Goal: Task Accomplishment & Management: Manage account settings

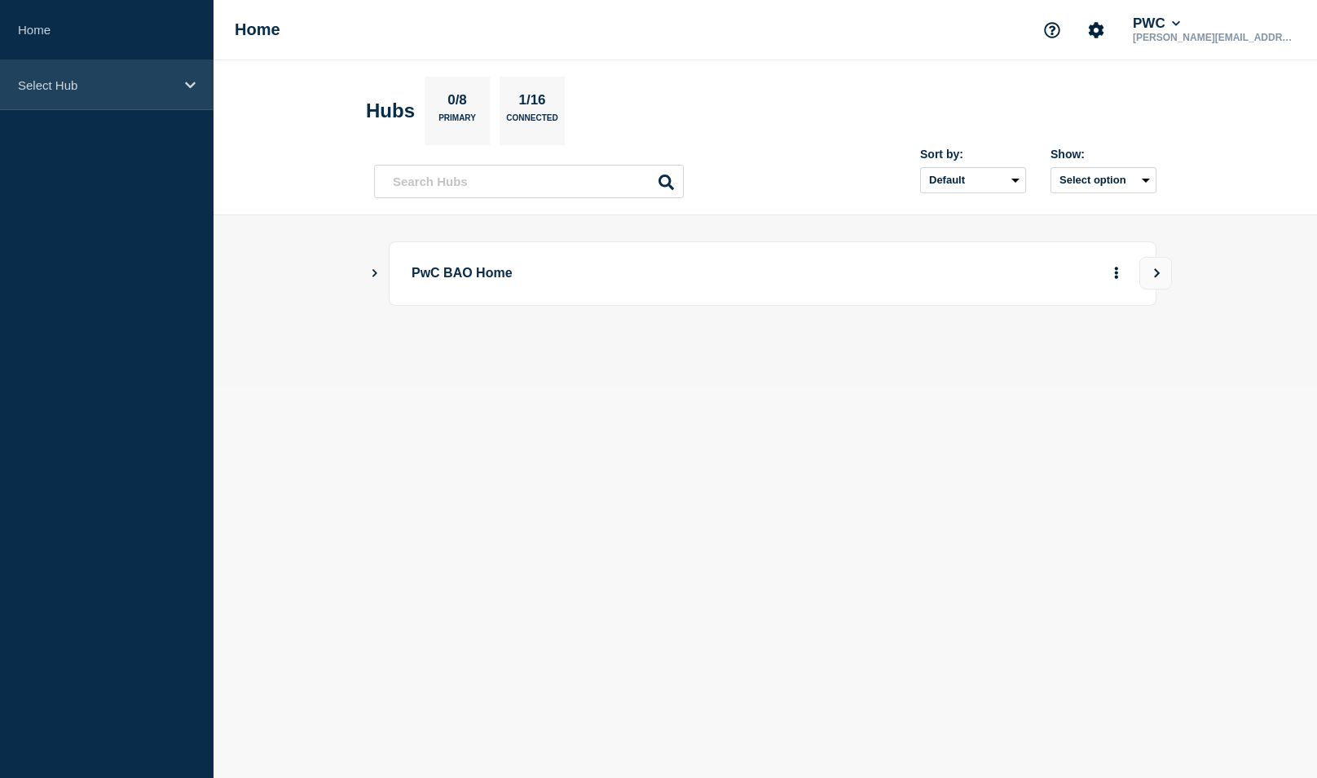
click at [60, 95] on div "Select Hub" at bounding box center [107, 85] width 214 height 50
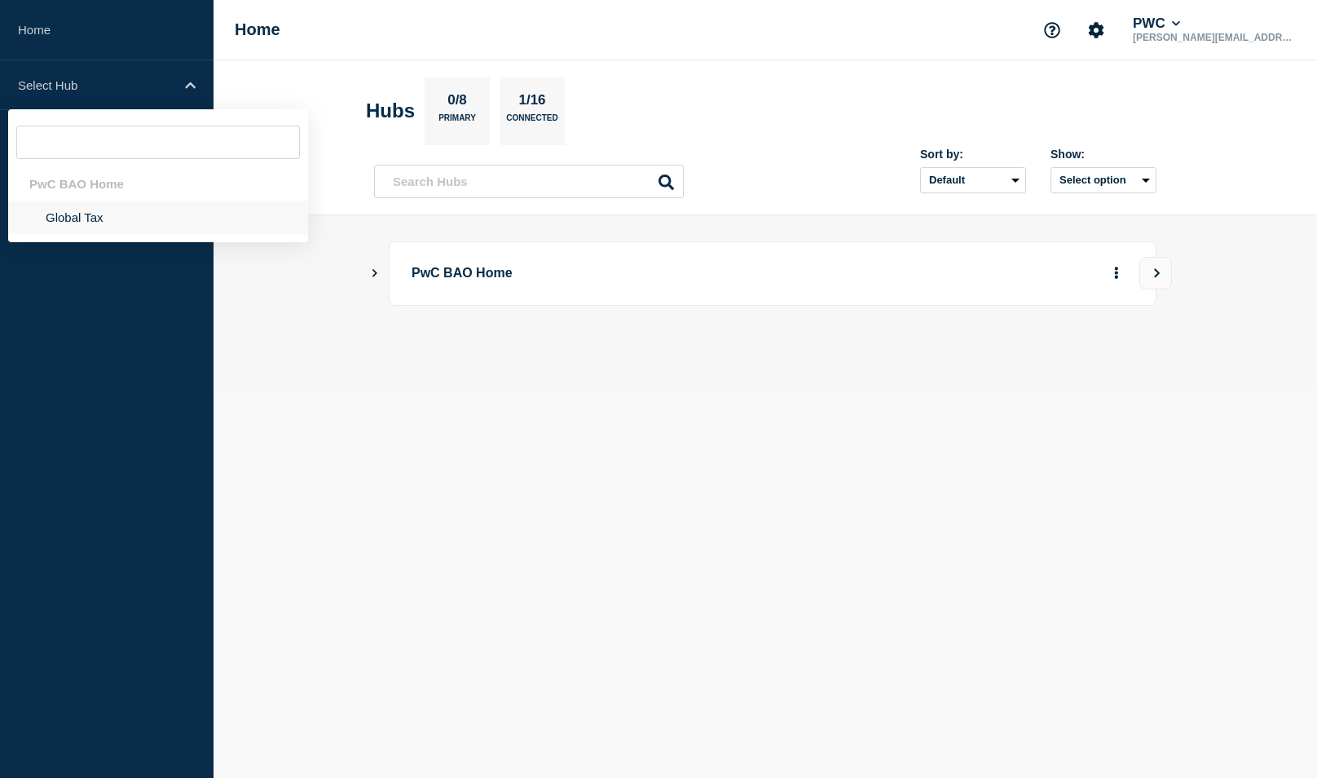
click at [75, 228] on li "Global Tax" at bounding box center [158, 217] width 300 height 33
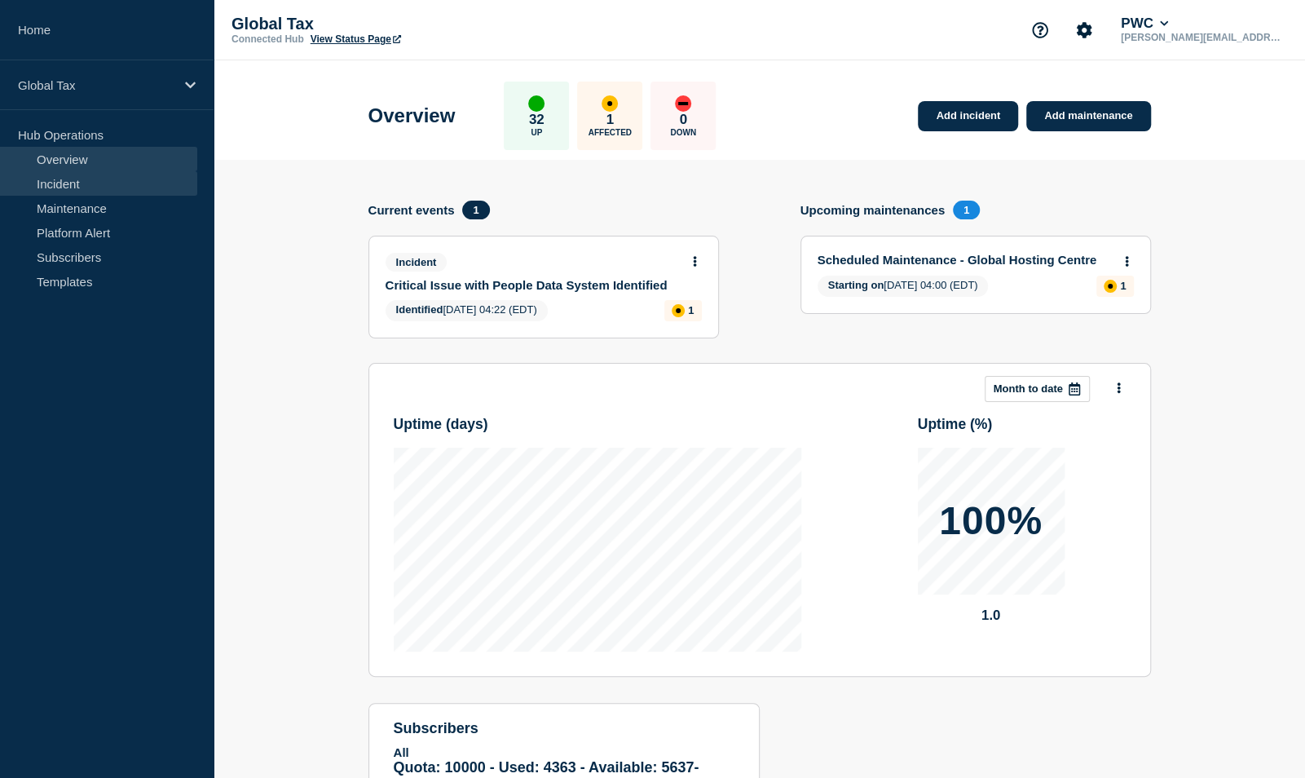
click at [77, 185] on link "Incident" at bounding box center [98, 183] width 197 height 24
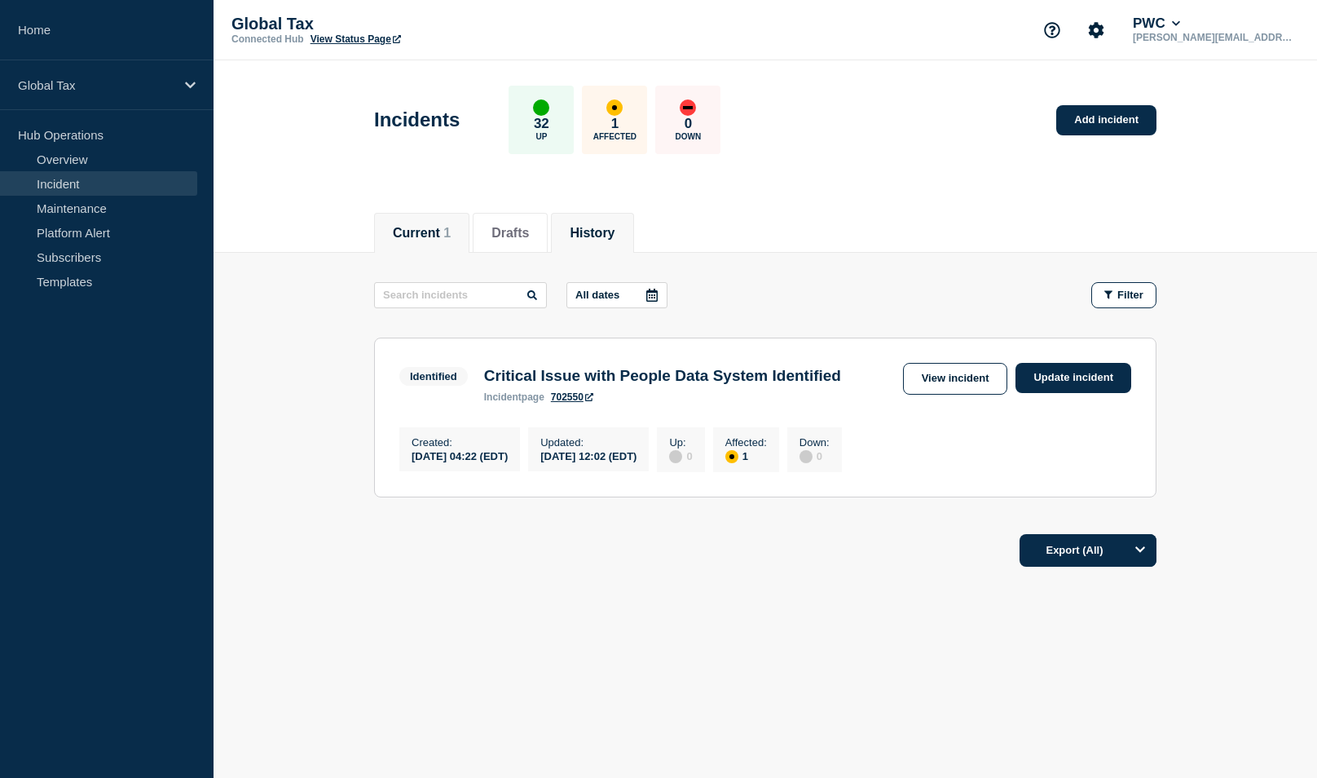
click at [602, 236] on button "History" at bounding box center [592, 233] width 45 height 15
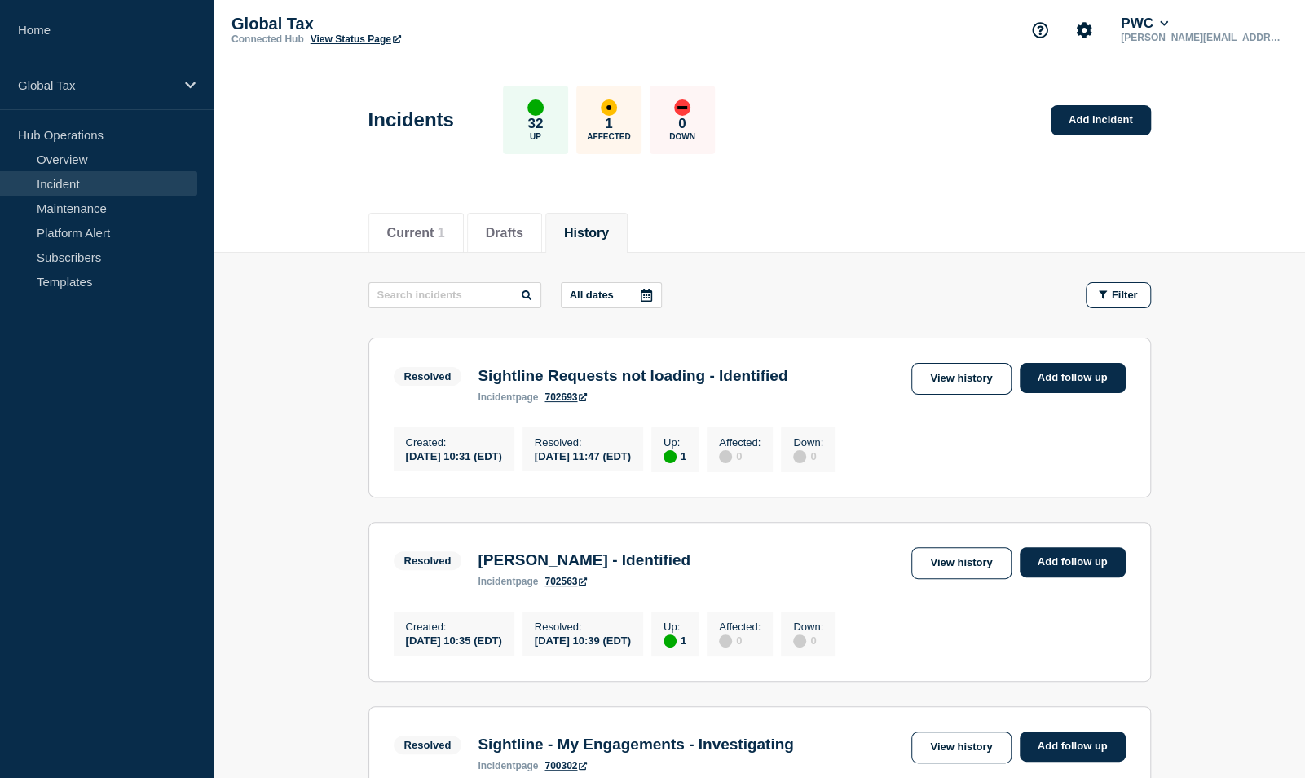
click at [610, 295] on p "All dates" at bounding box center [592, 295] width 44 height 12
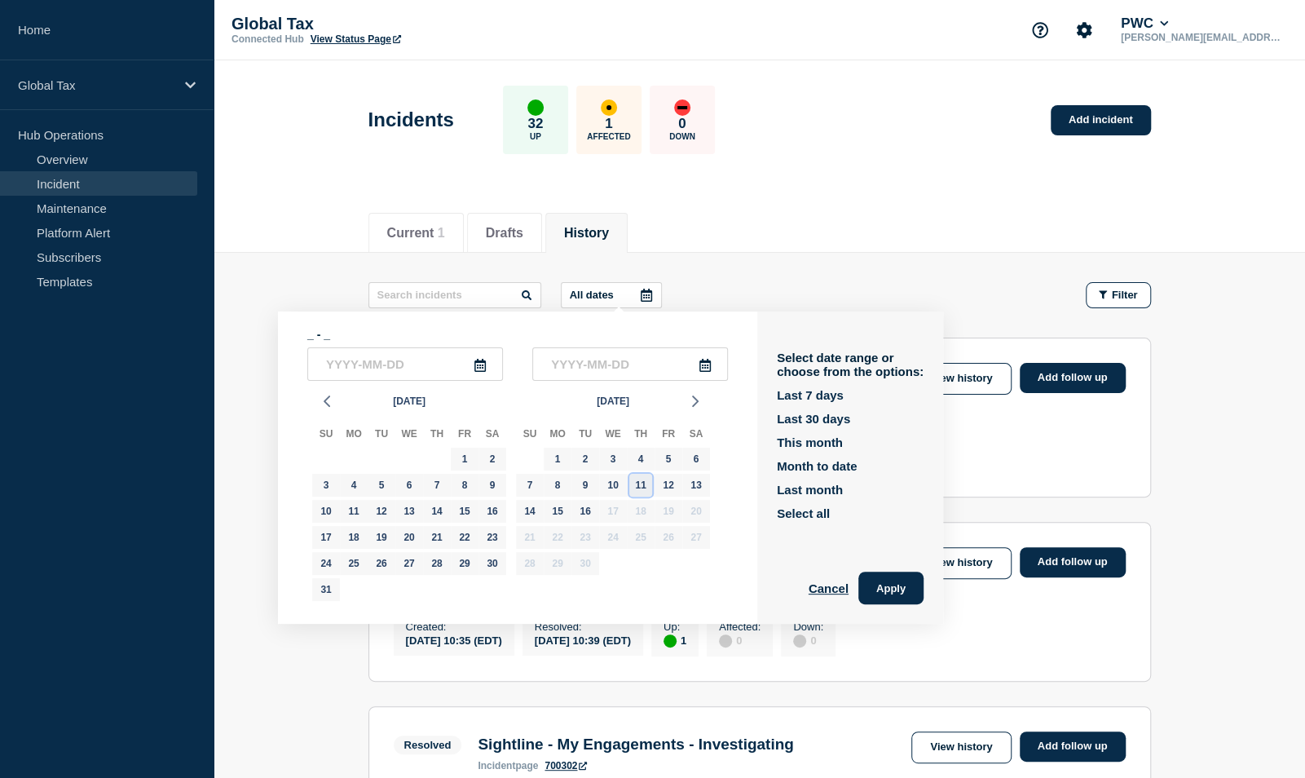
click at [634, 486] on div "11" at bounding box center [640, 485] width 23 height 23
type input "2025-09-11"
click at [670, 491] on div "12" at bounding box center [668, 485] width 23 height 23
type input "2025-09-12"
click at [912, 584] on button "Apply" at bounding box center [890, 587] width 65 height 33
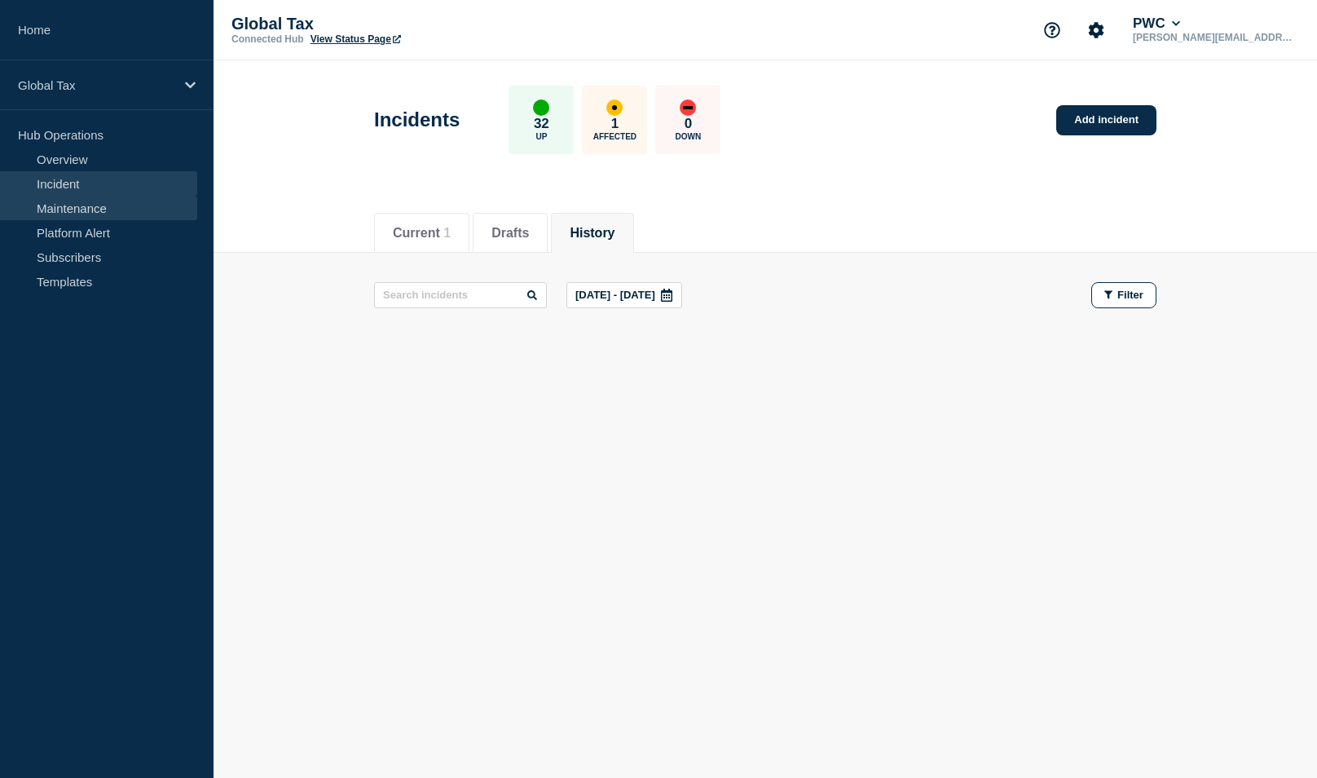
click at [69, 201] on link "Maintenance" at bounding box center [98, 208] width 197 height 24
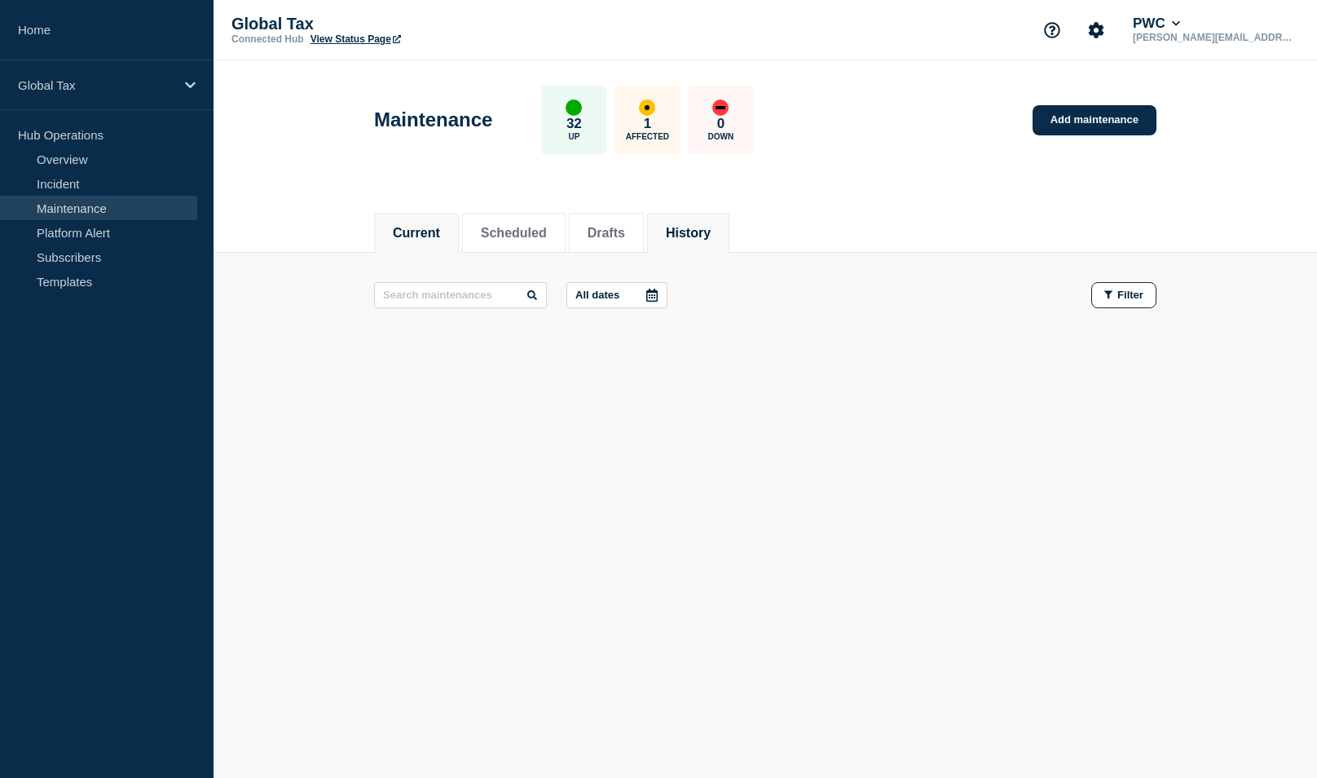
click at [711, 226] on button "History" at bounding box center [688, 233] width 45 height 15
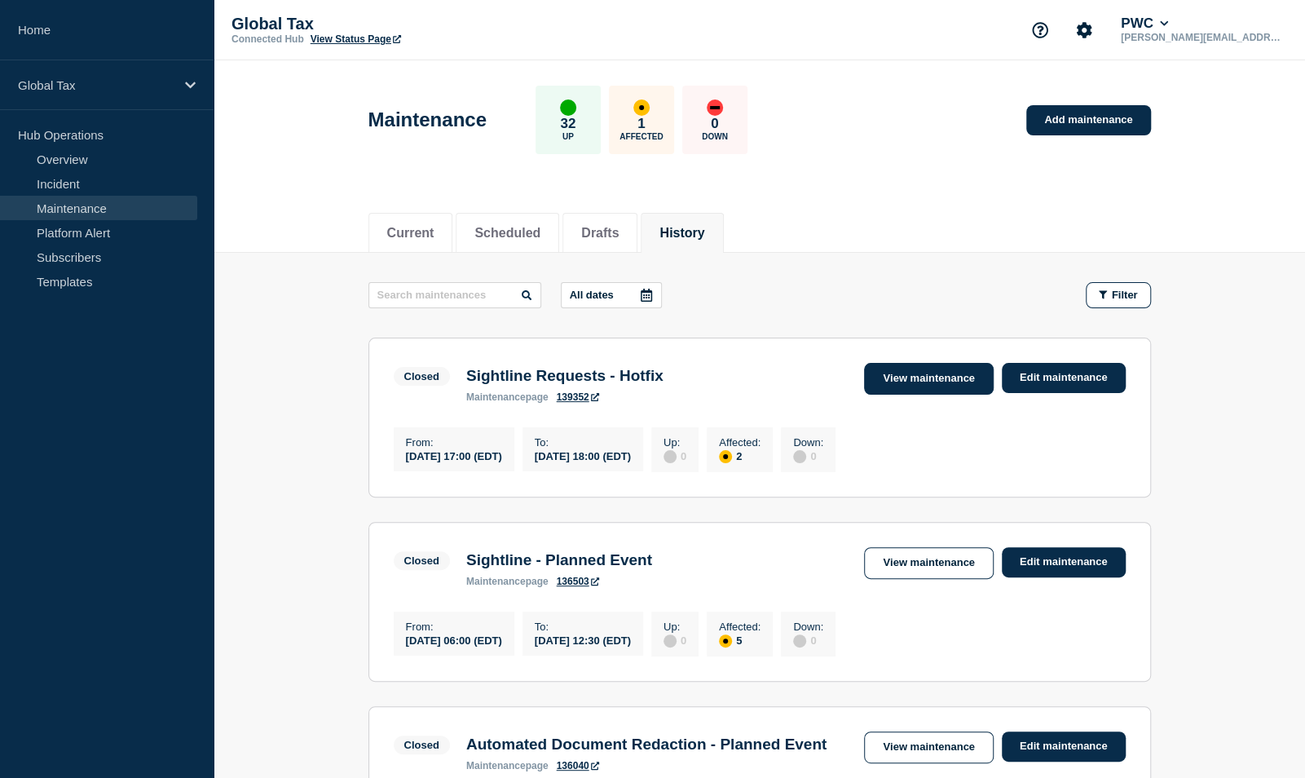
click at [952, 368] on link "View maintenance" at bounding box center [928, 379] width 129 height 32
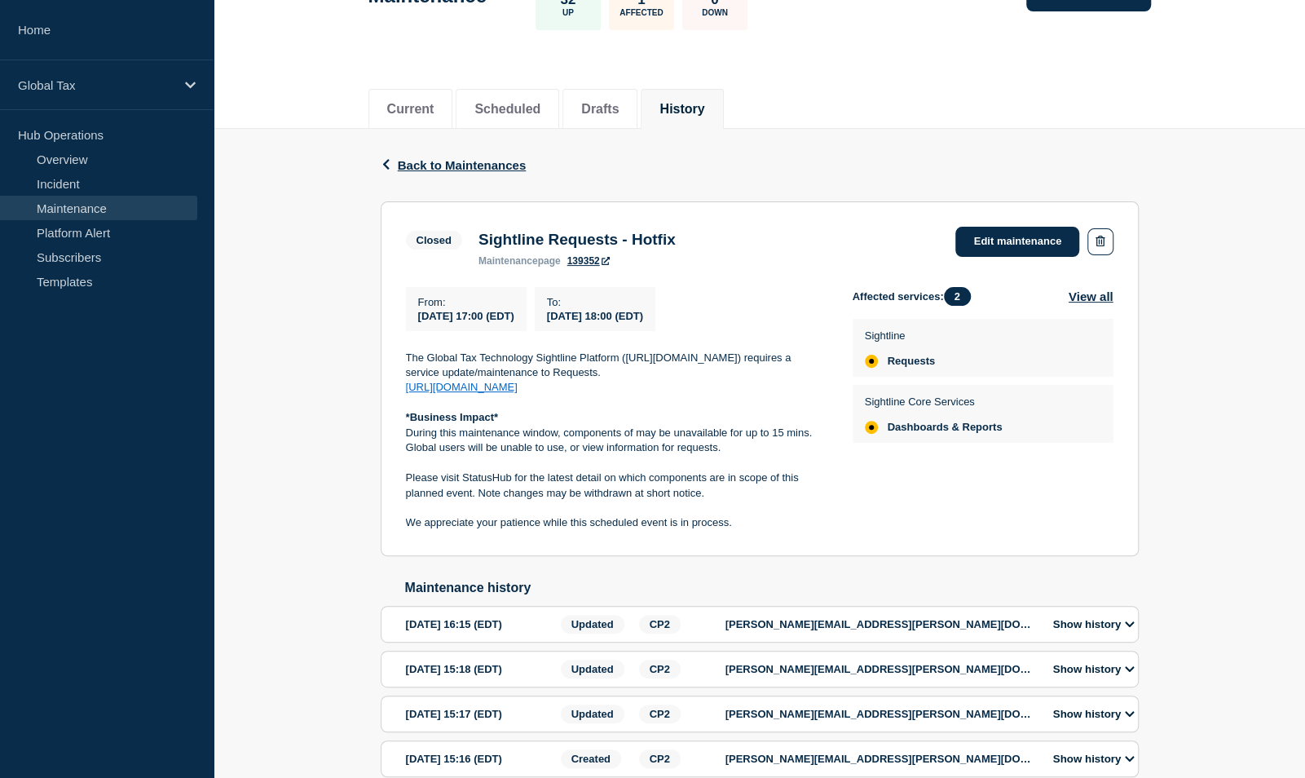
scroll to position [163, 0]
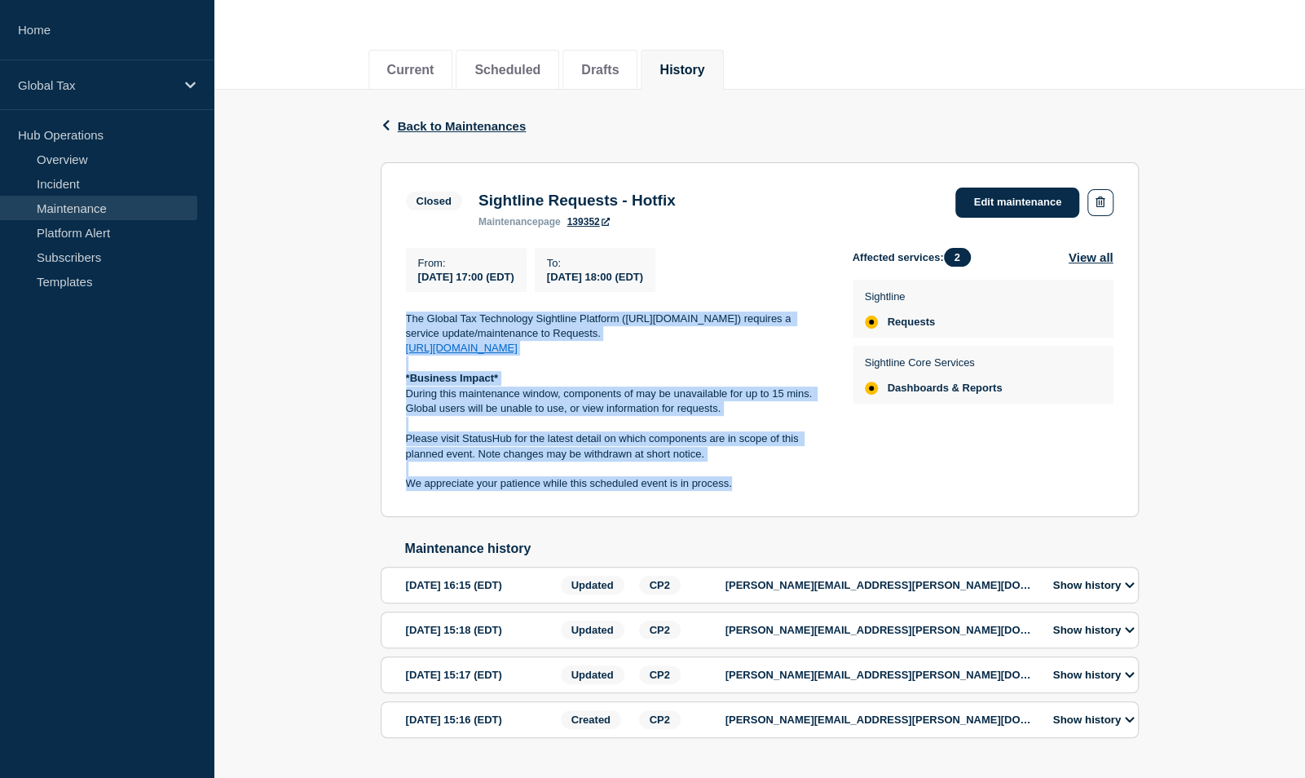
drag, startPoint x: 734, startPoint y: 492, endPoint x: 390, endPoint y: 321, distance: 384.2
click at [390, 321] on section "Closed Sightline Requests - Hotfix maintenance page 139352 Edit maintenance Fro…" at bounding box center [760, 339] width 758 height 355
drag, startPoint x: 390, startPoint y: 321, endPoint x: 492, endPoint y: 328, distance: 102.9
copy div "The Global Tax Technology Sightline Platform (https://sightline.pwc.com) requir…"
click at [984, 192] on link "Edit maintenance" at bounding box center [1017, 202] width 124 height 30
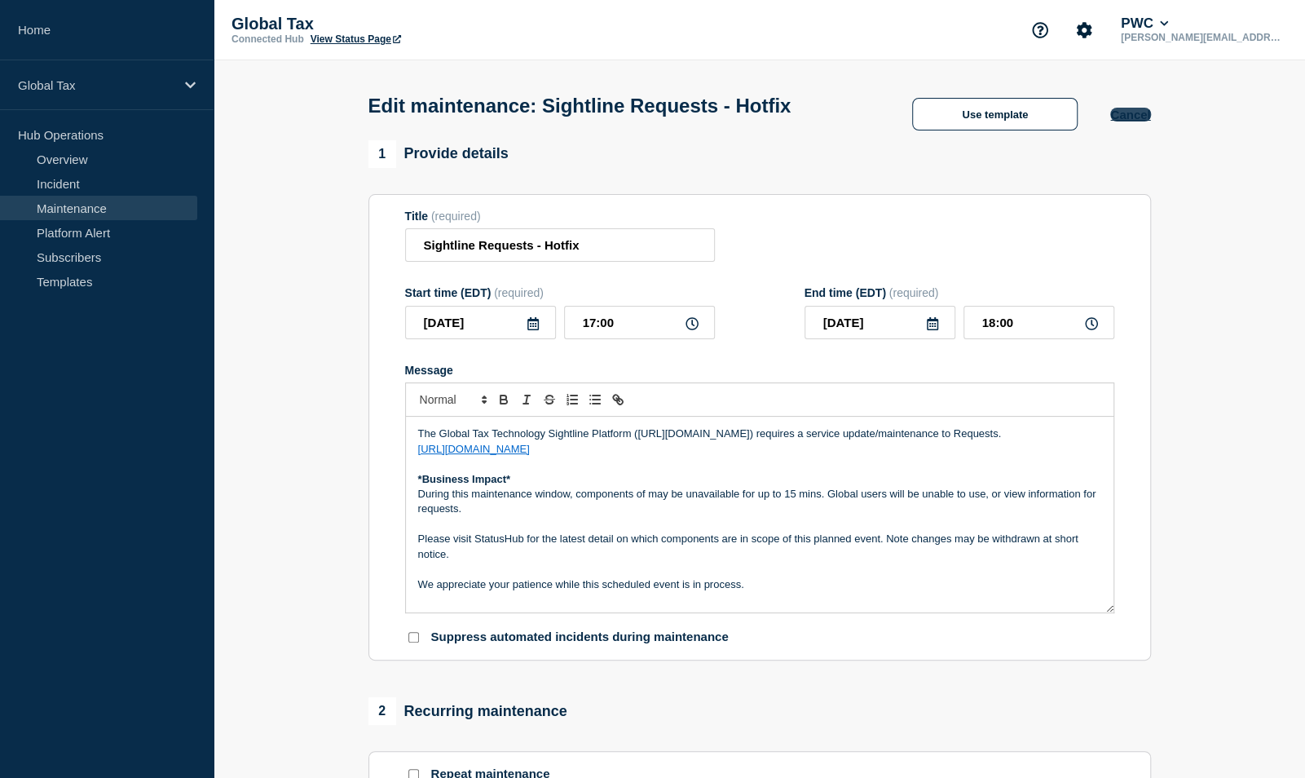
click at [1143, 121] on button "Cancel" at bounding box center [1130, 115] width 40 height 14
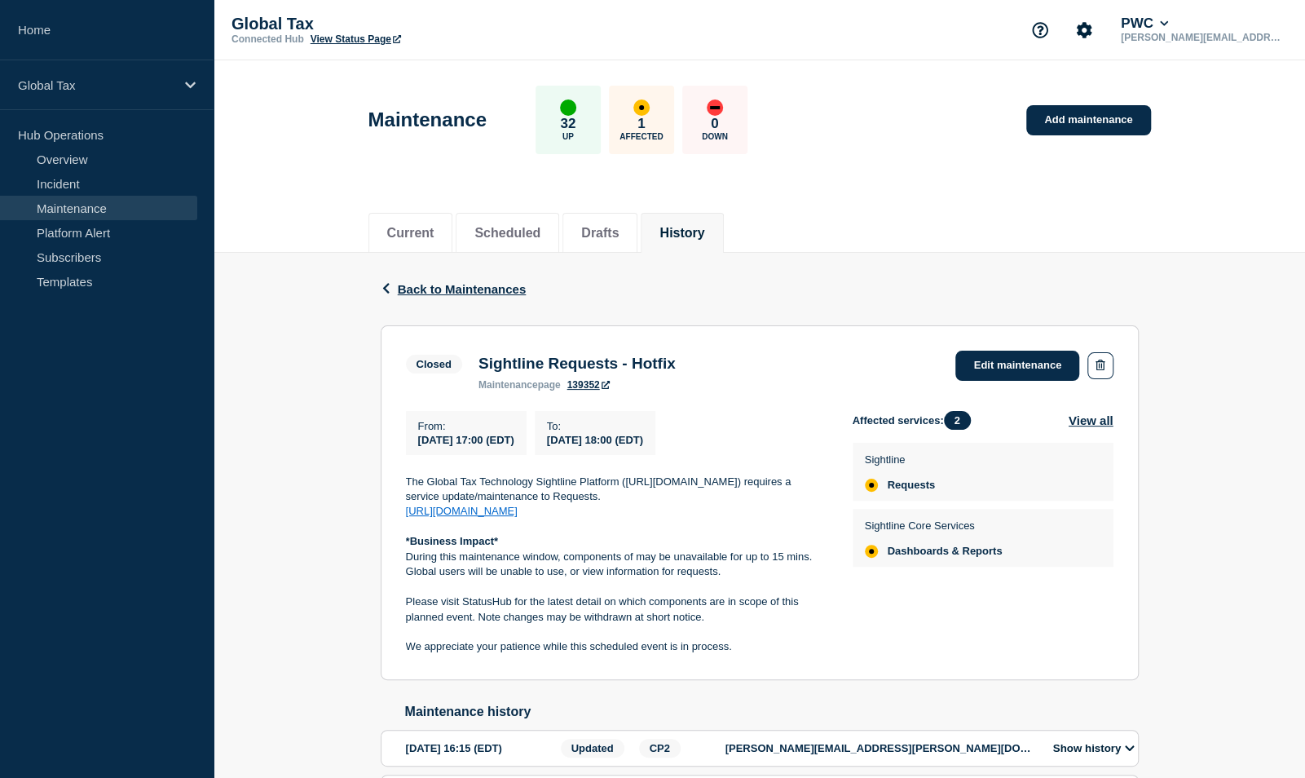
click at [104, 209] on link "Maintenance" at bounding box center [98, 208] width 197 height 24
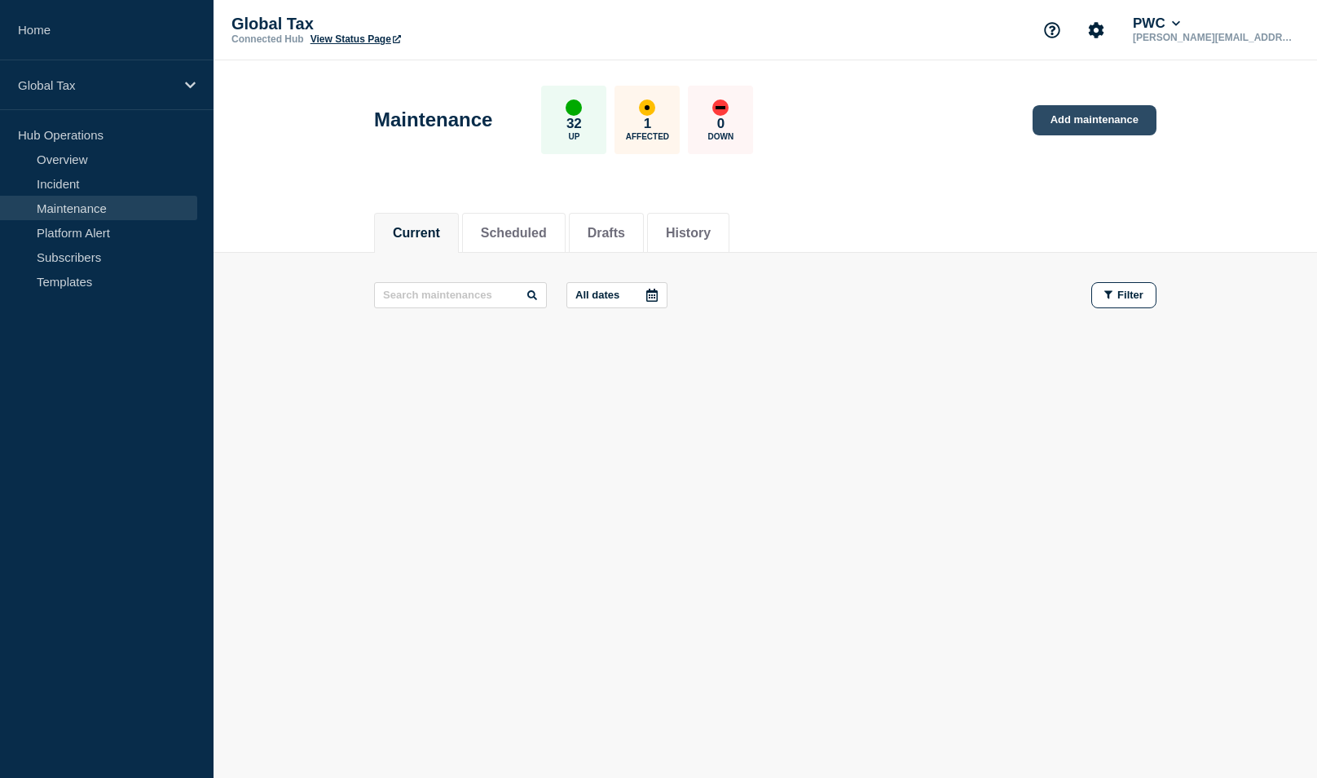
click at [1074, 124] on link "Add maintenance" at bounding box center [1095, 120] width 124 height 30
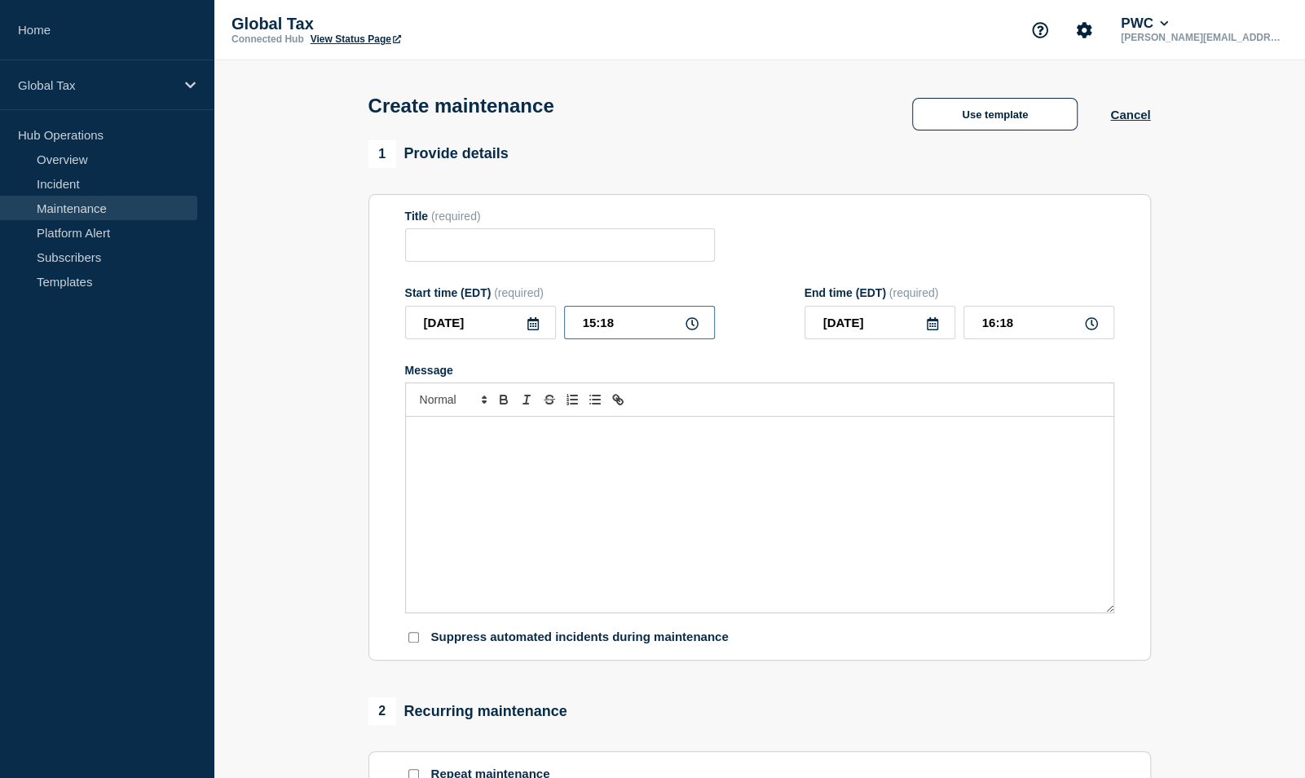
drag, startPoint x: 614, startPoint y: 323, endPoint x: 580, endPoint y: 324, distance: 33.4
click at [580, 324] on input "15:18" at bounding box center [639, 322] width 151 height 33
type input "17:00"
type input "18:00"
click at [962, 111] on button "Use template" at bounding box center [994, 114] width 165 height 33
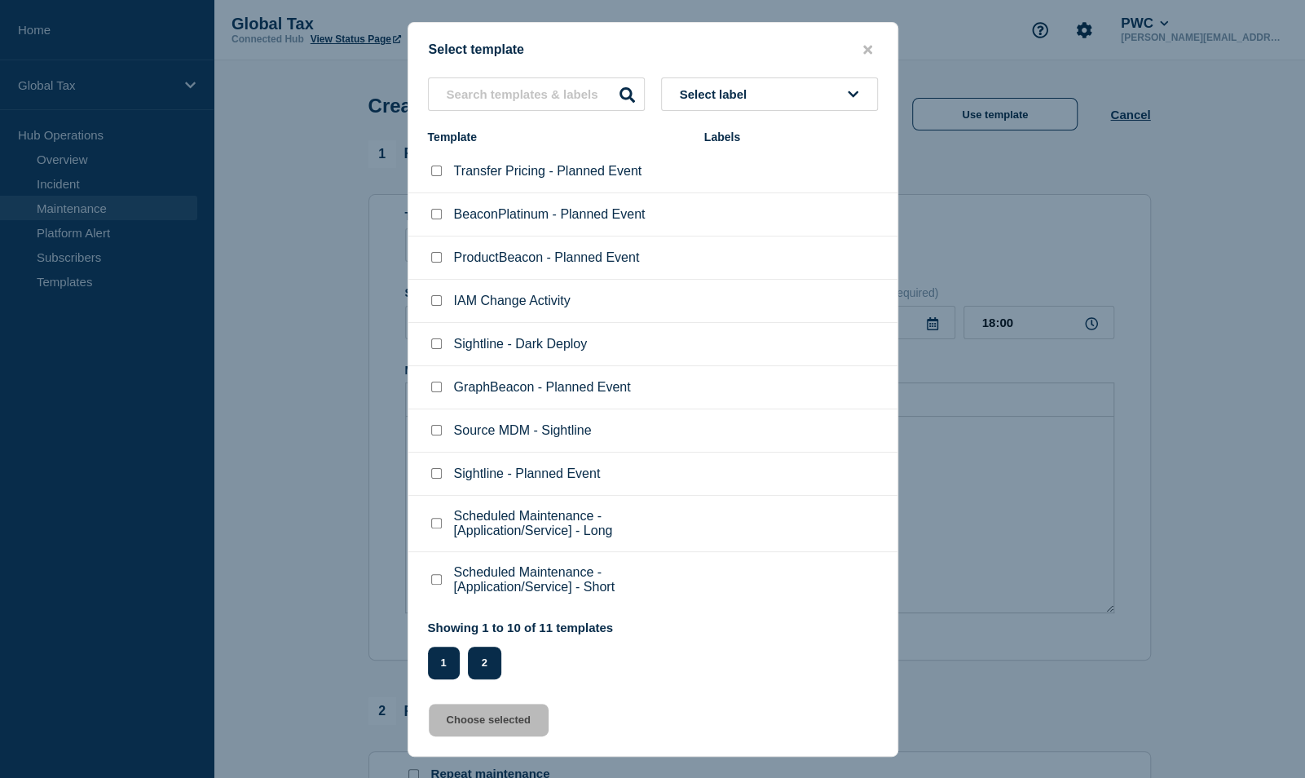
click at [476, 667] on button "2" at bounding box center [484, 662] width 33 height 33
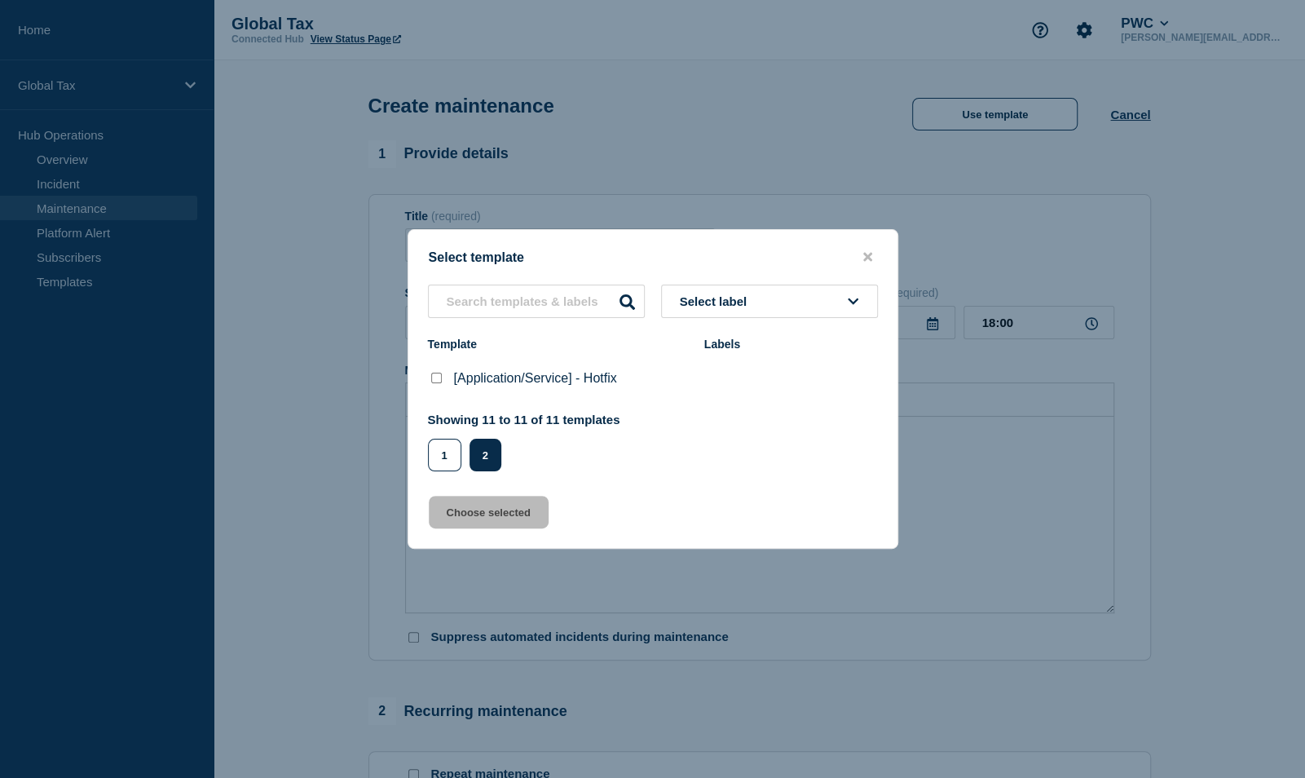
click at [435, 378] on checkbox"] "[Application/Service] - Hotfix checkbox" at bounding box center [436, 377] width 11 height 11
checkbox checkbox"] "true"
click at [483, 517] on button "Choose selected" at bounding box center [489, 512] width 120 height 33
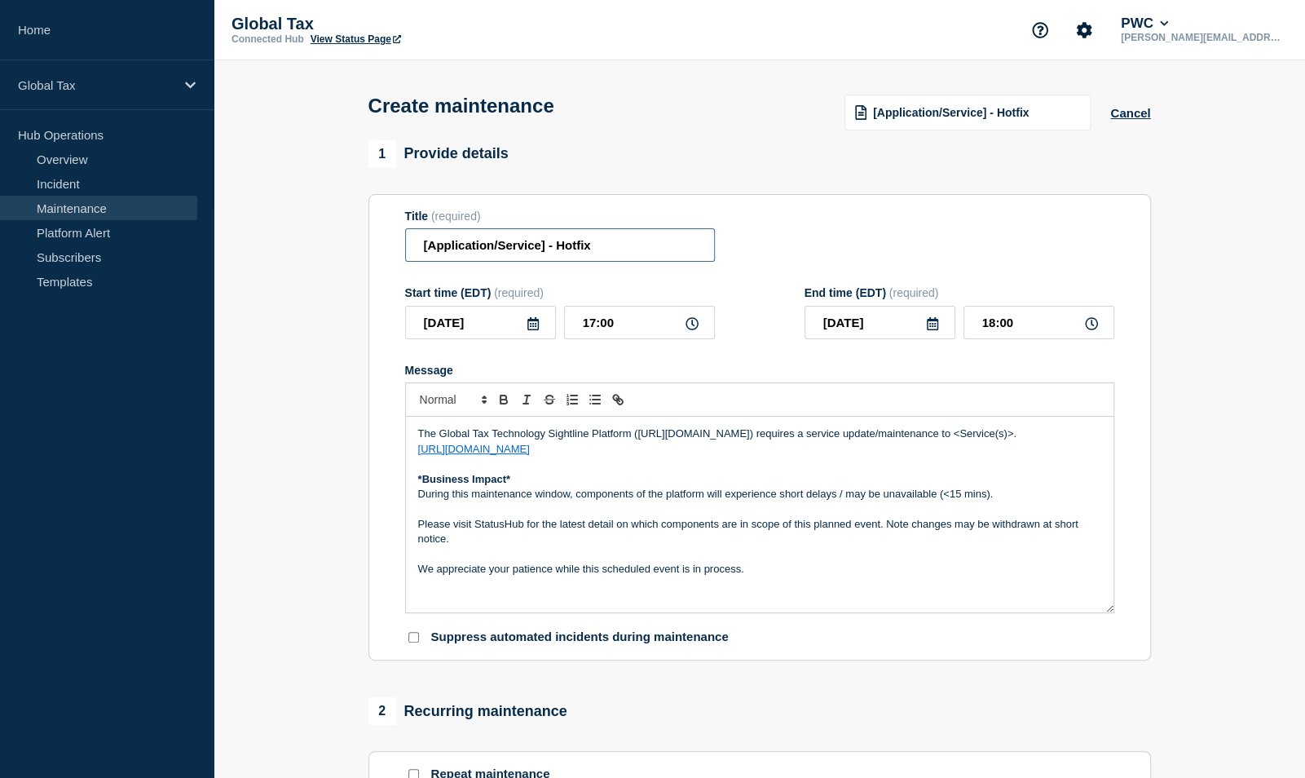
drag, startPoint x: 544, startPoint y: 247, endPoint x: 381, endPoint y: 265, distance: 164.0
click at [390, 253] on section "Title (required) [Application/Service] - Hotfix Start time (EDT) (required) 202…" at bounding box center [759, 427] width 782 height 467
type input "Sightline Requests - Hotfix"
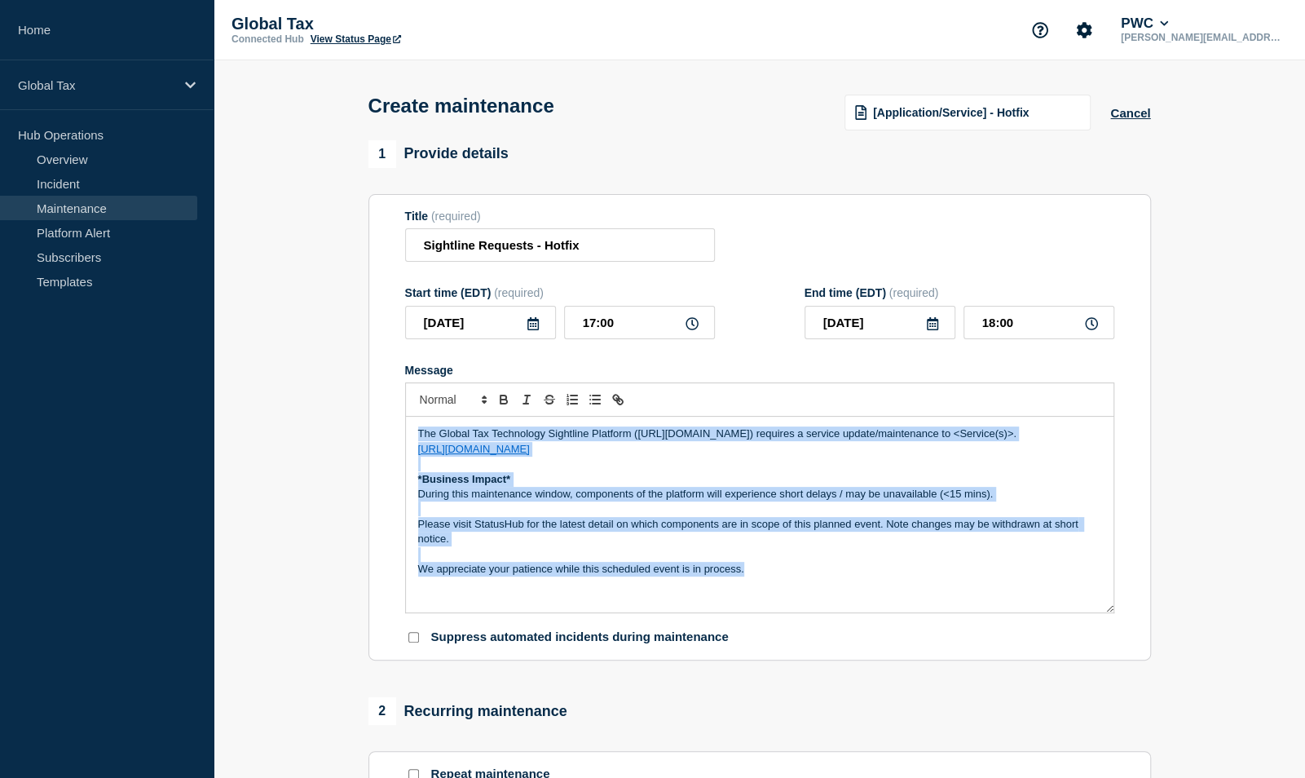
drag, startPoint x: 774, startPoint y: 588, endPoint x: 329, endPoint y: 439, distance: 469.6
click at [329, 439] on section "1 Provide details Title (required) Sightline Requests - Hotfix Start time (EDT)…" at bounding box center [759, 705] width 1091 height 1131
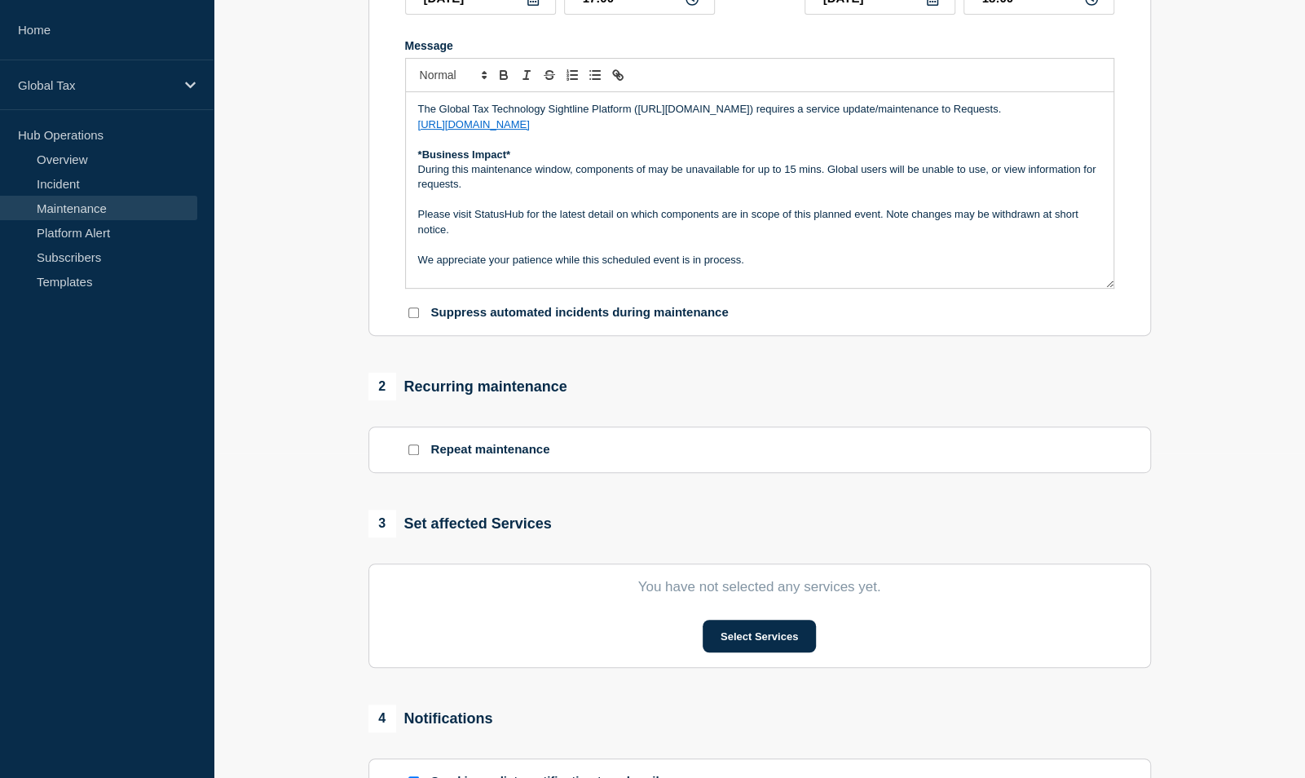
scroll to position [326, 0]
click at [778, 637] on button "Select Services" at bounding box center [759, 634] width 113 height 33
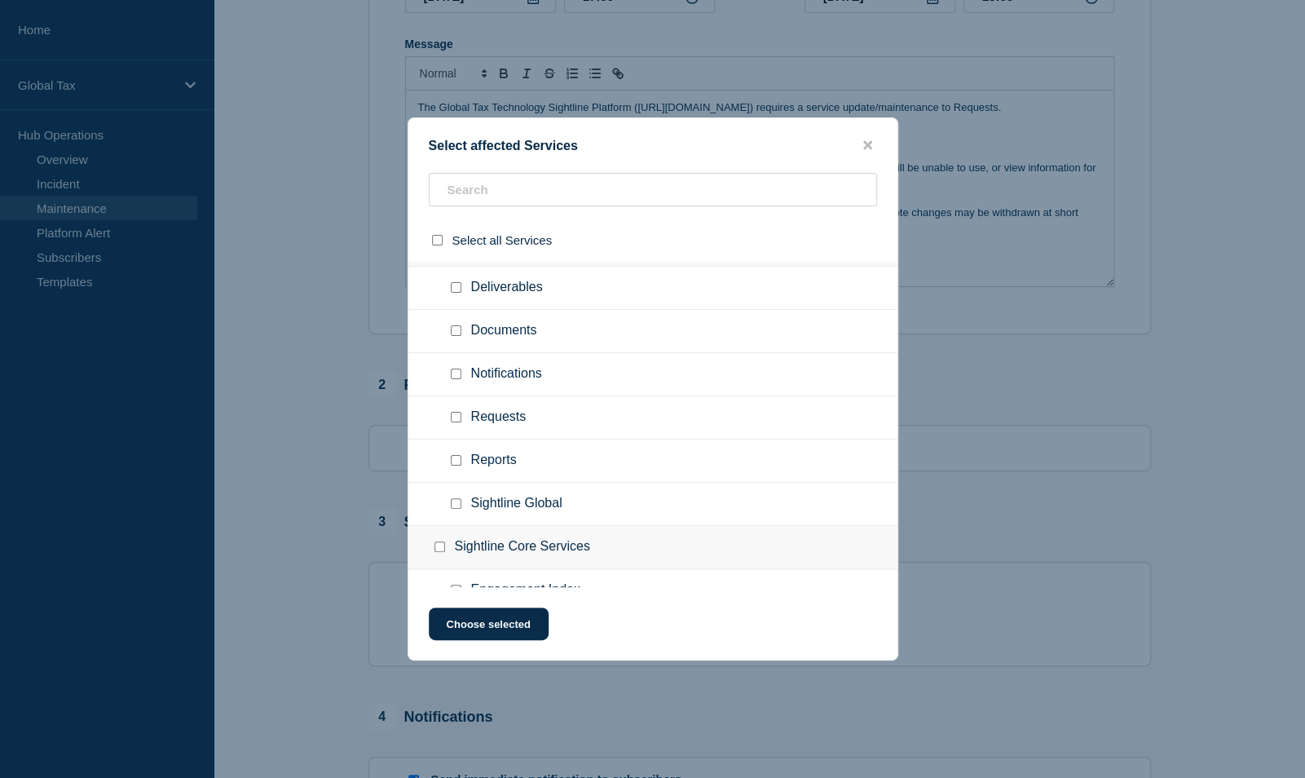
scroll to position [1549, 0]
click at [459, 327] on input "Requests checkbox" at bounding box center [456, 332] width 11 height 11
checkbox input "true"
click at [455, 543] on input "Dashboards & Reports checkbox" at bounding box center [456, 548] width 11 height 11
checkbox input "true"
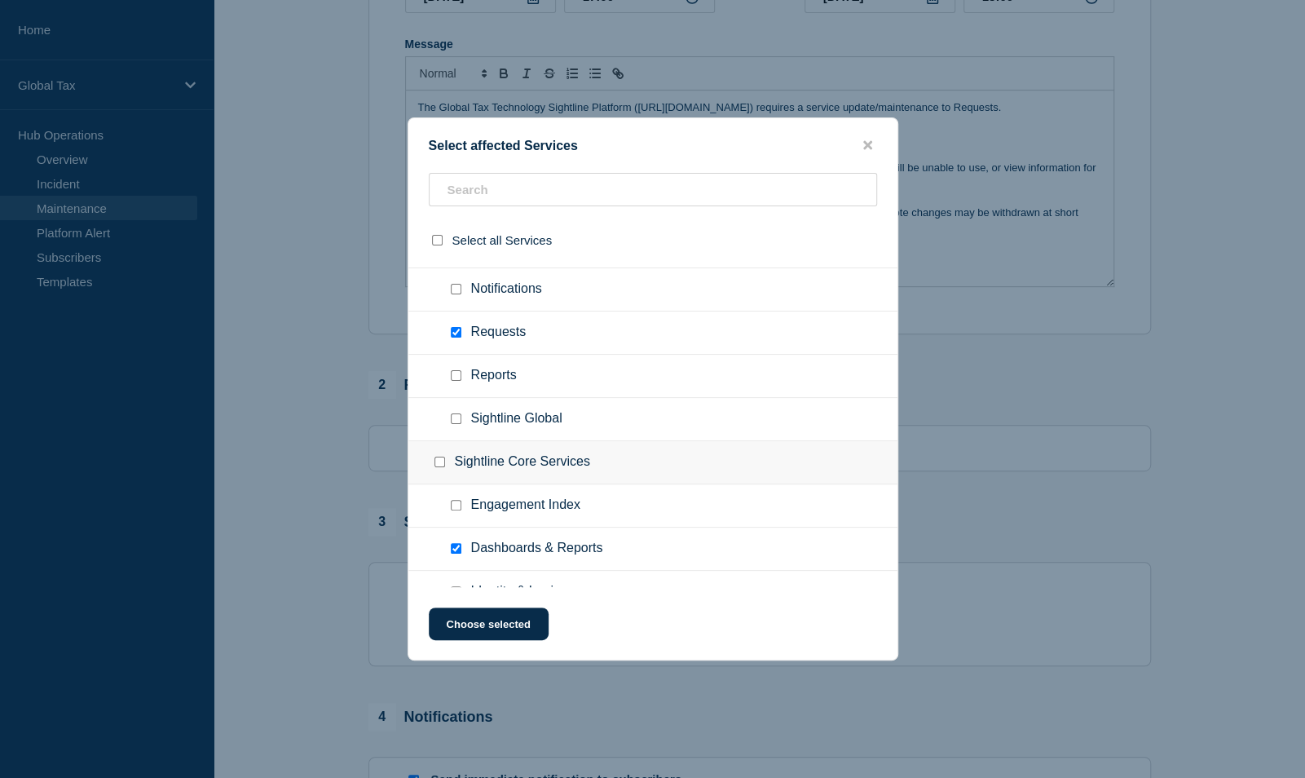
scroll to position [1563, 0]
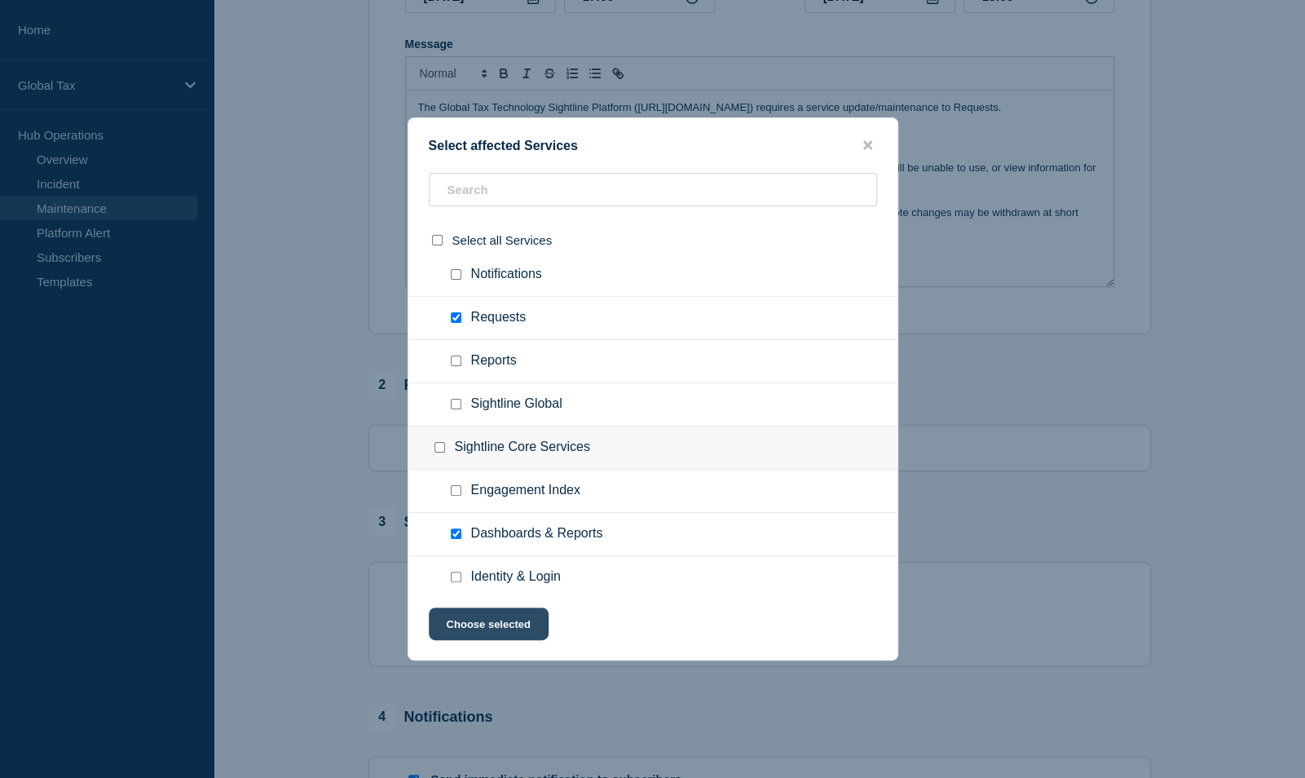
click at [533, 634] on button "Choose selected" at bounding box center [489, 623] width 120 height 33
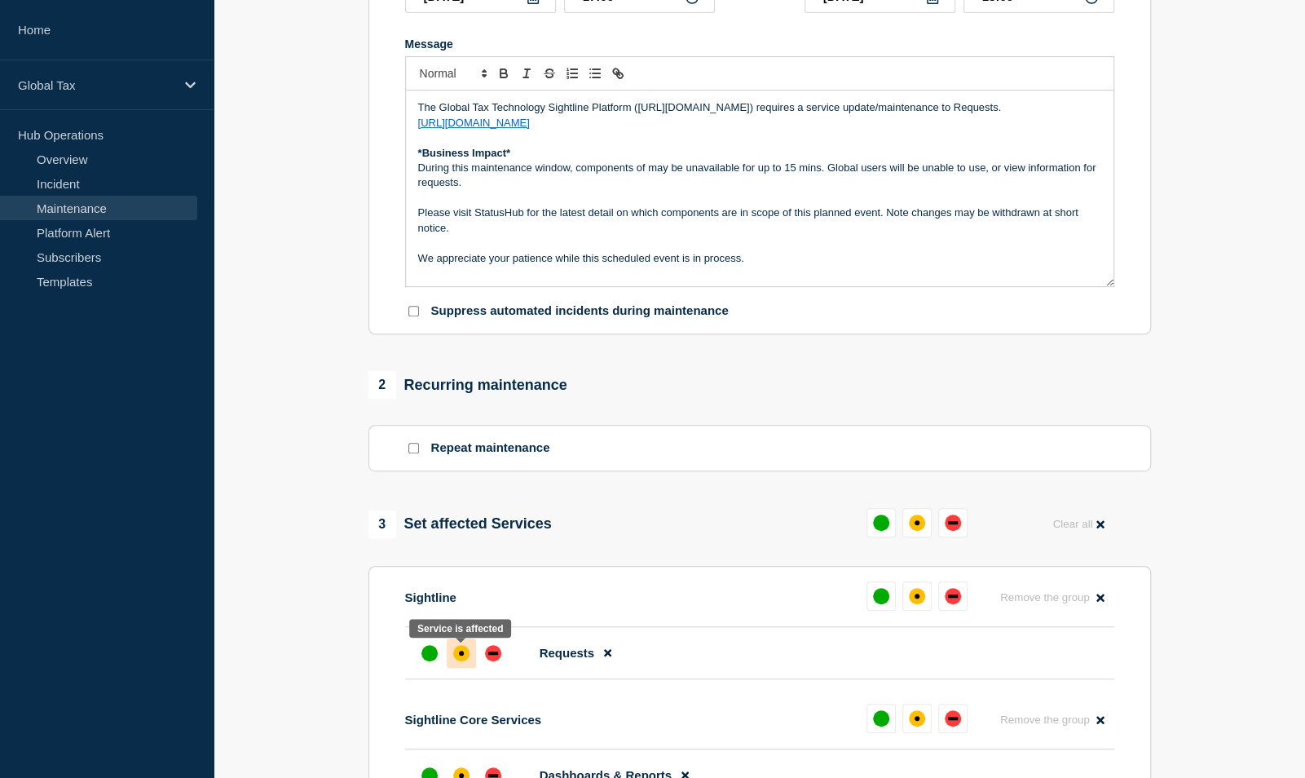
click at [463, 659] on div "affected" at bounding box center [461, 653] width 16 height 16
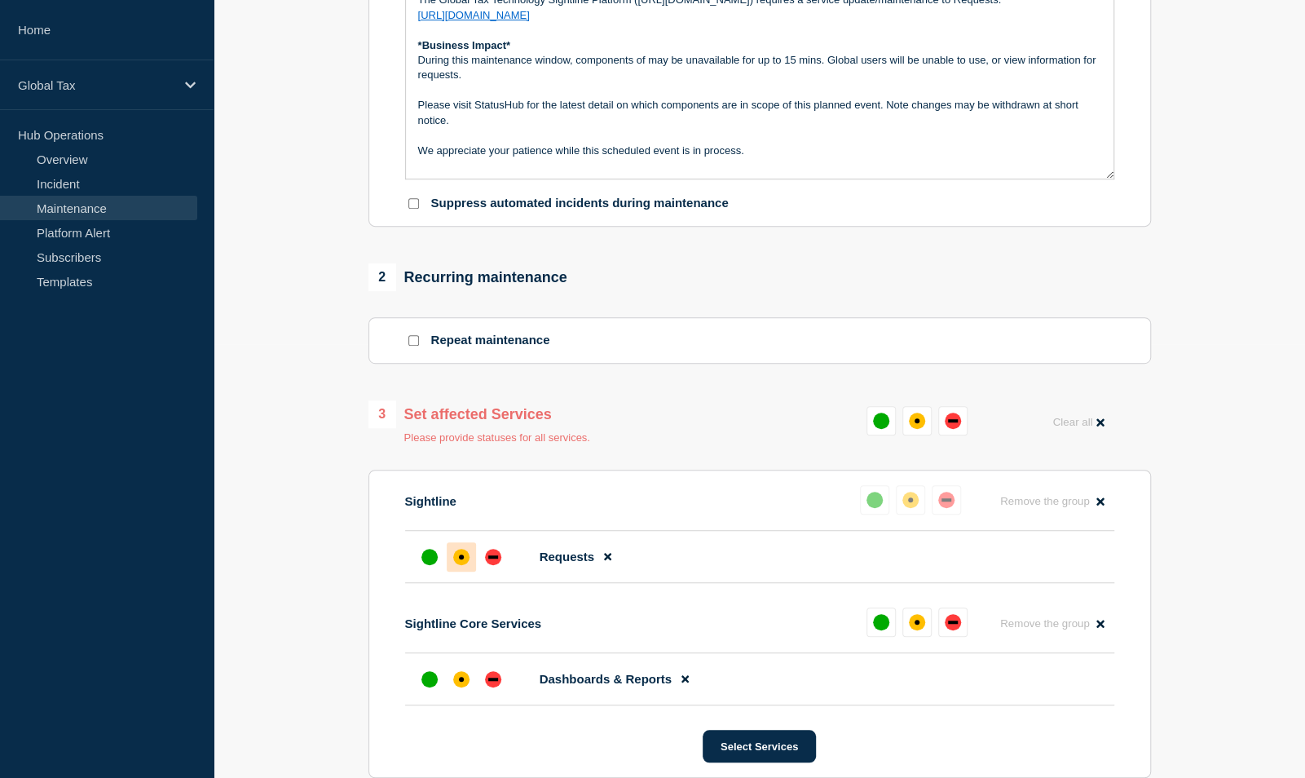
scroll to position [652, 0]
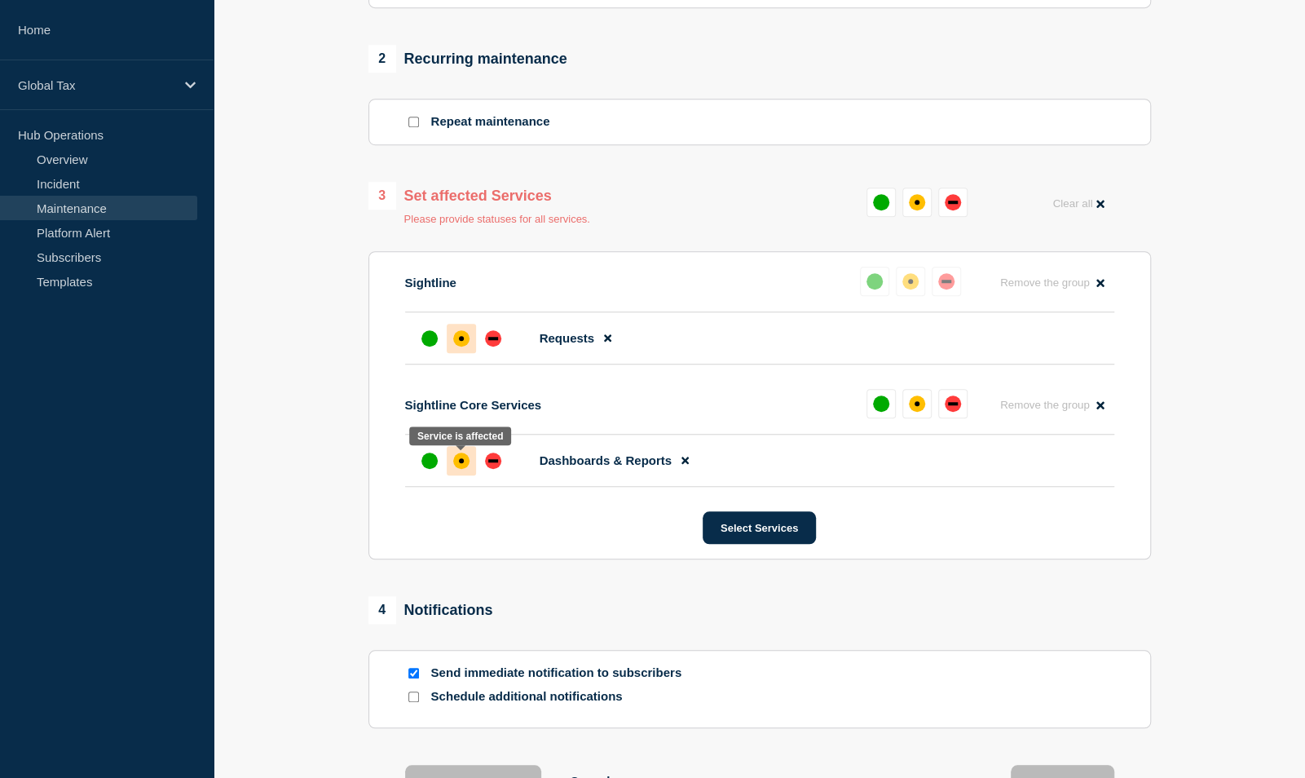
click at [459, 460] on div "affected" at bounding box center [461, 460] width 16 height 16
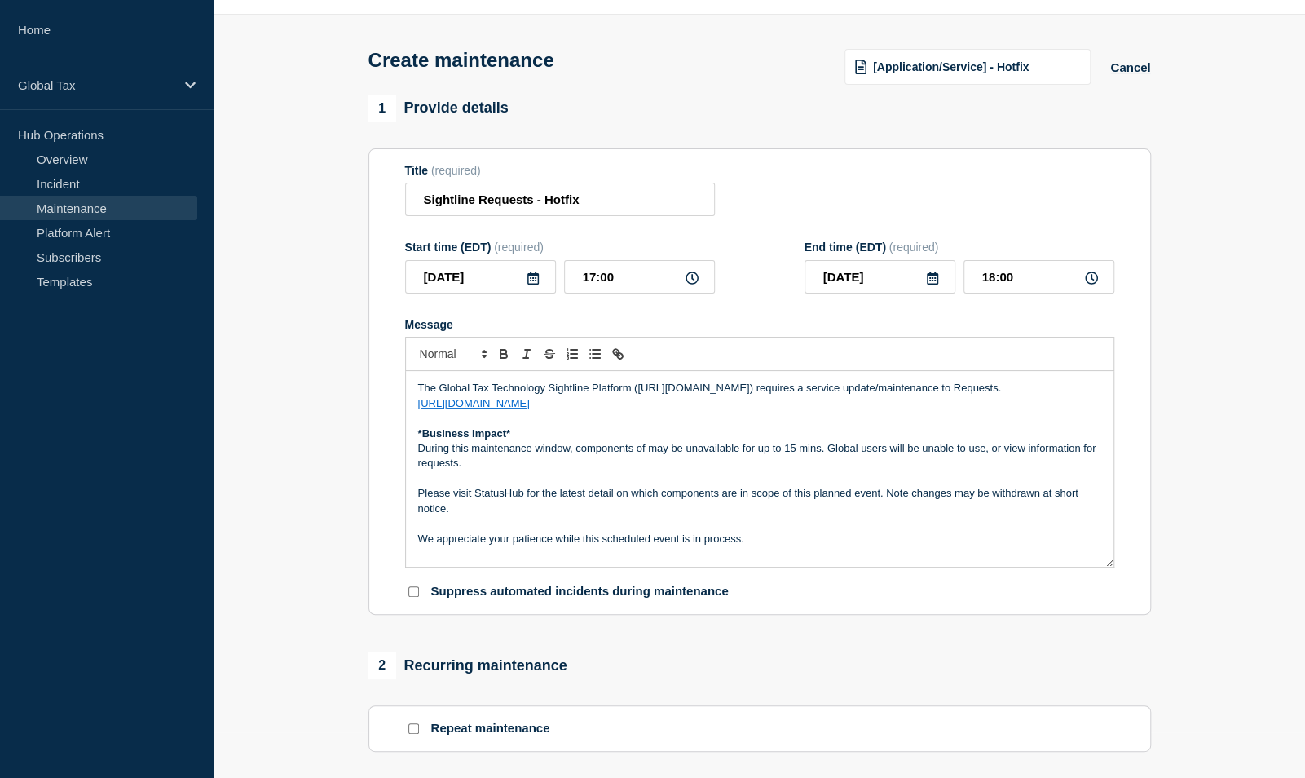
scroll to position [0, 0]
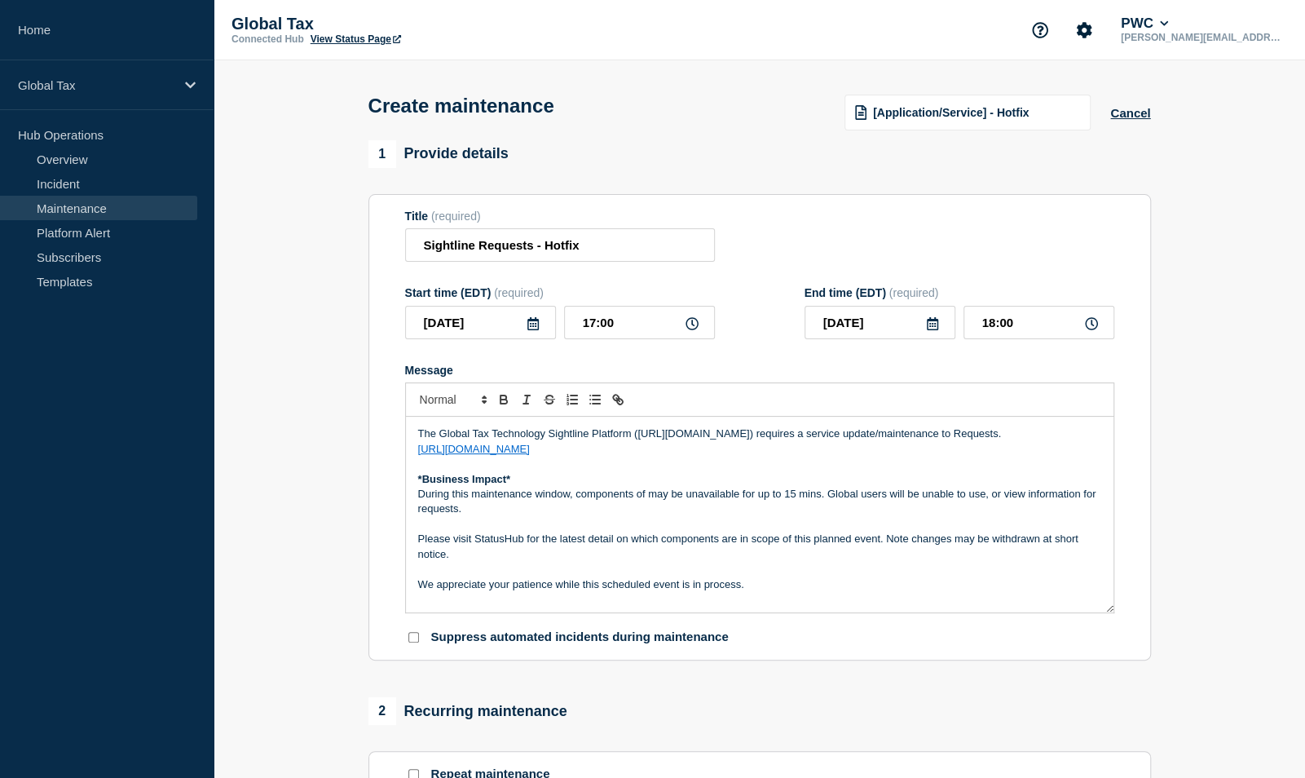
click at [991, 500] on p "During this maintenance window, components of may be unavailable for up to 15 m…" at bounding box center [759, 502] width 683 height 30
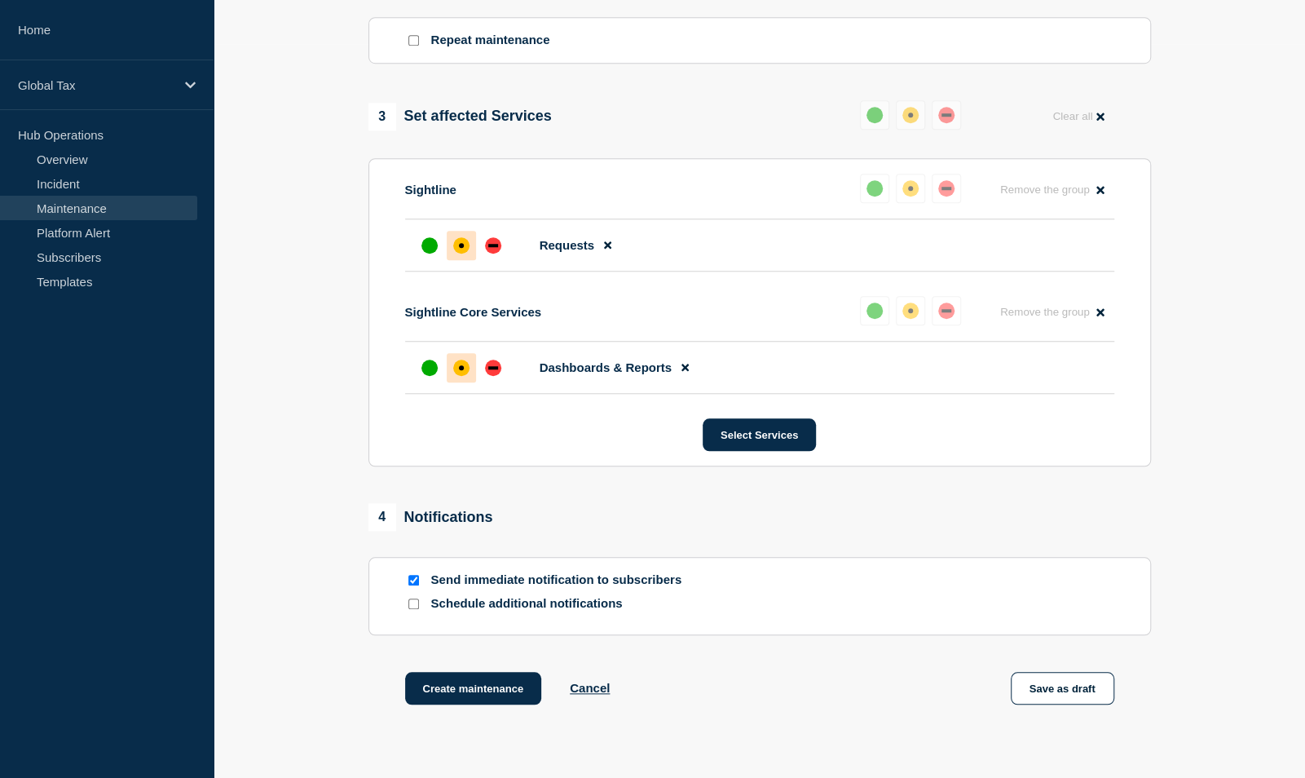
scroll to position [769, 0]
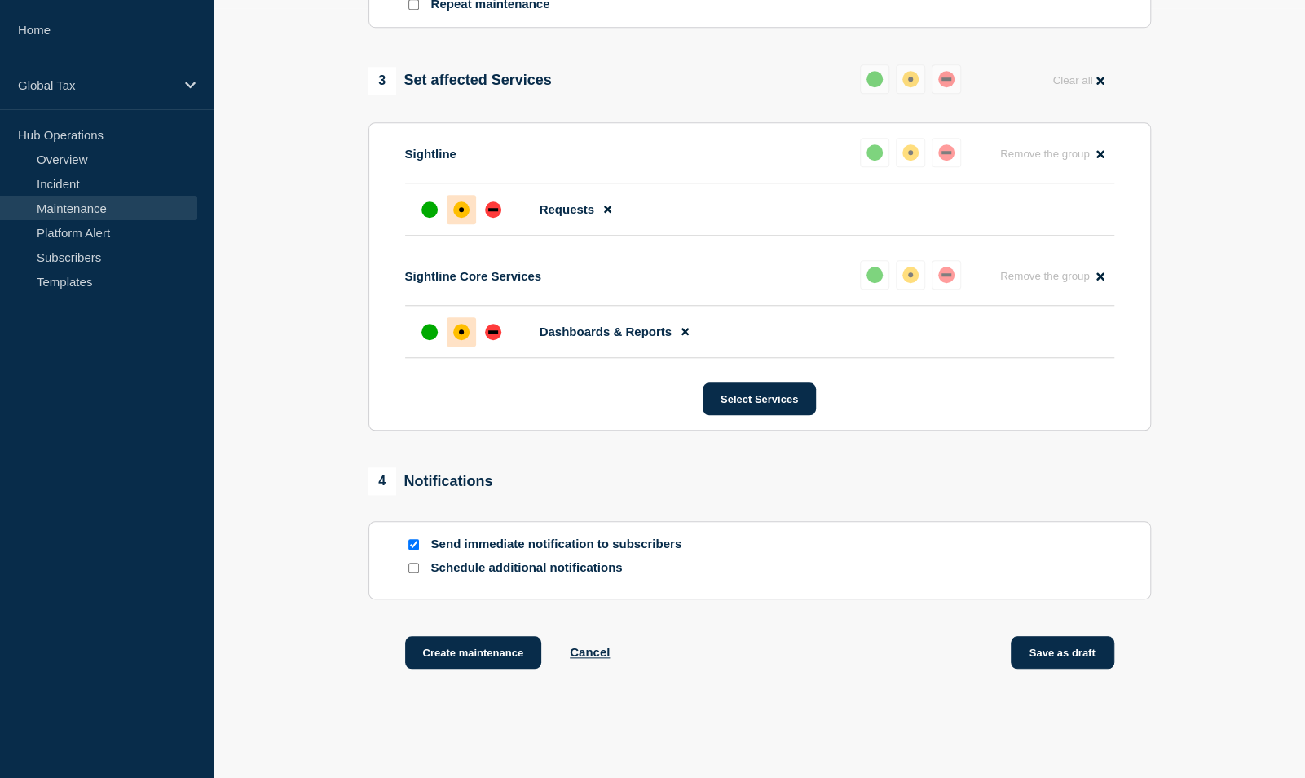
click at [1069, 659] on button "Save as draft" at bounding box center [1063, 652] width 104 height 33
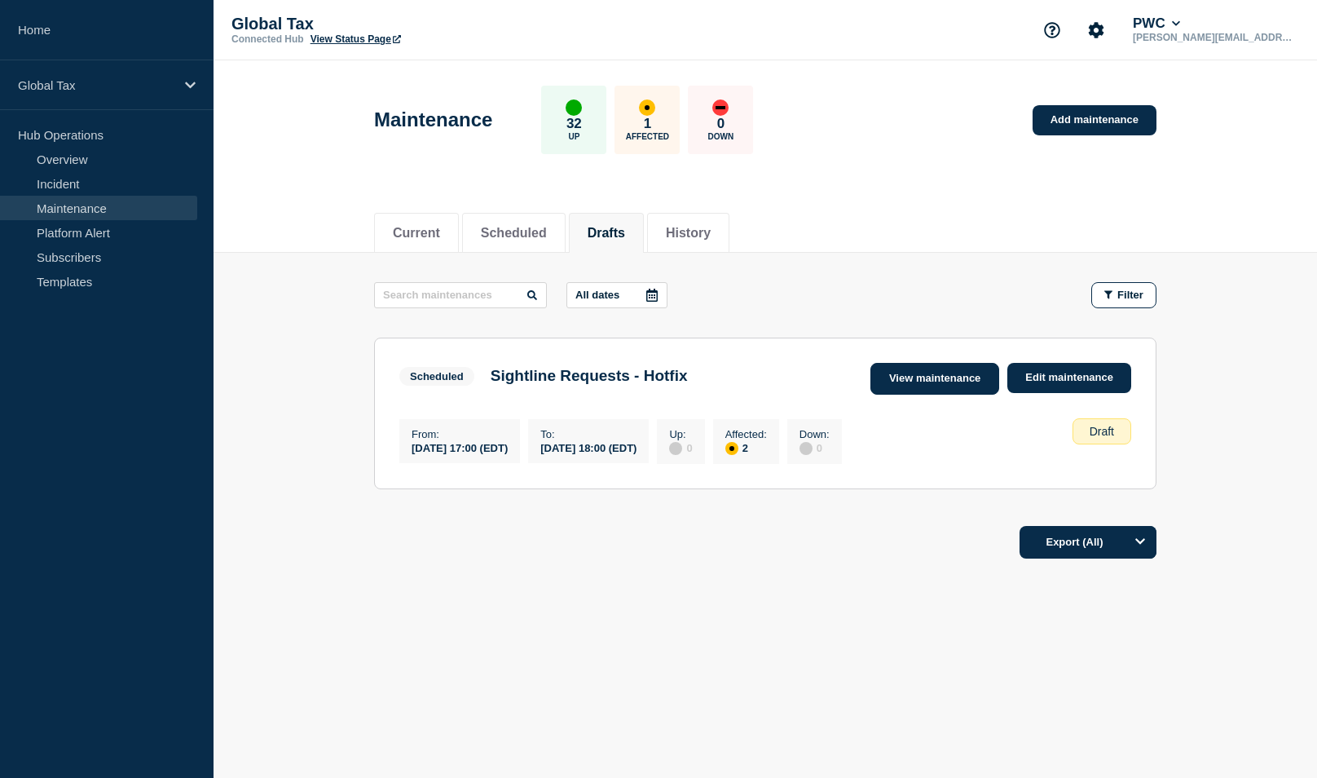
click at [929, 381] on link "View maintenance" at bounding box center [935, 379] width 129 height 32
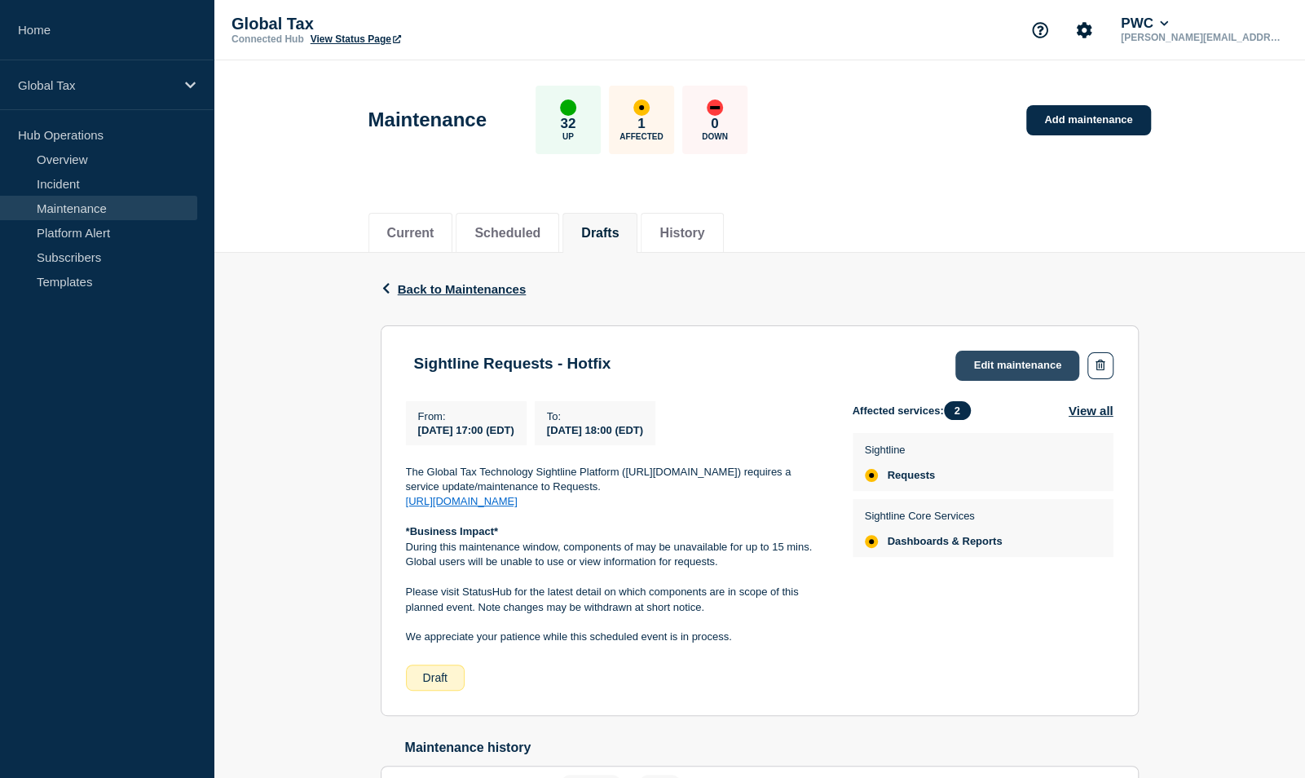
click at [1011, 367] on link "Edit maintenance" at bounding box center [1017, 365] width 124 height 30
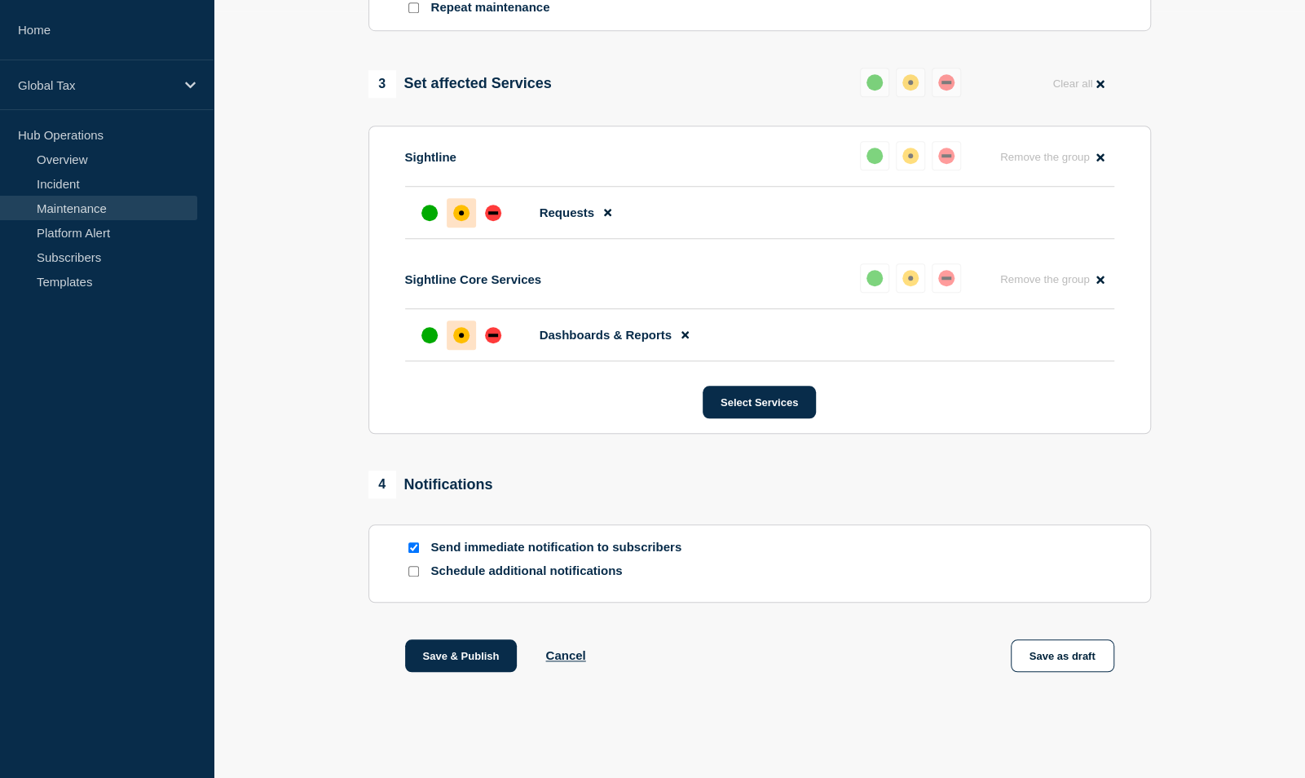
scroll to position [769, 0]
click at [452, 655] on button "Save & Publish" at bounding box center [461, 655] width 112 height 33
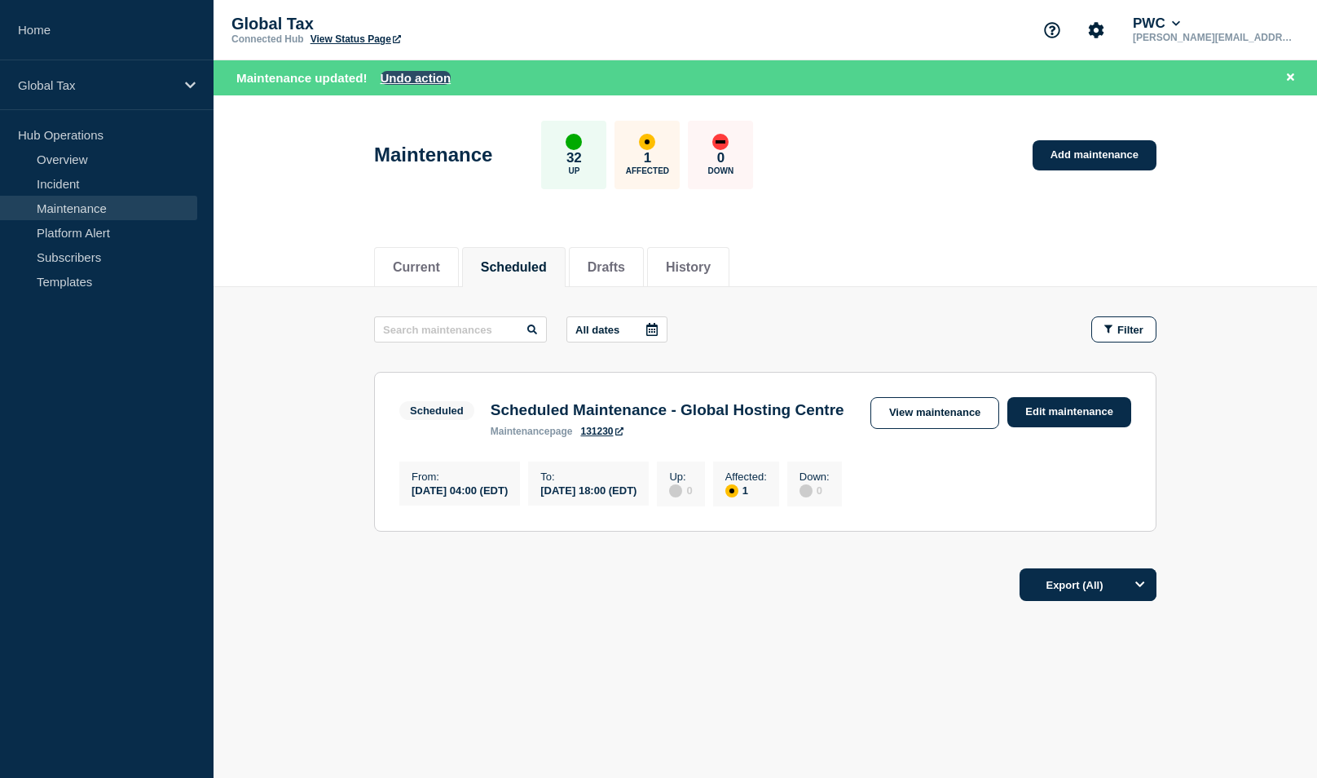
click at [425, 73] on button "Undo action" at bounding box center [416, 78] width 71 height 14
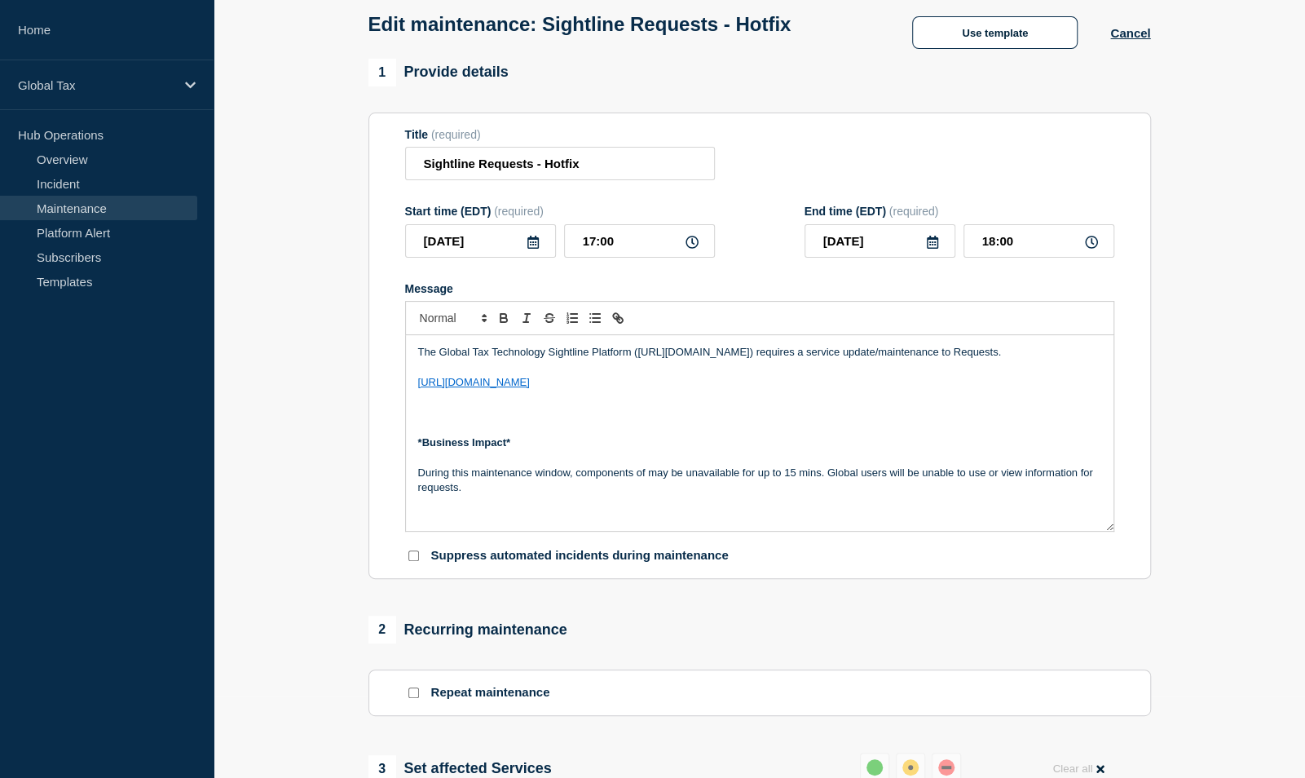
scroll to position [82, 0]
click at [409, 381] on div "The Global Tax Technology Sightline Platform (https://sightline.pwc.com) requir…" at bounding box center [759, 433] width 707 height 196
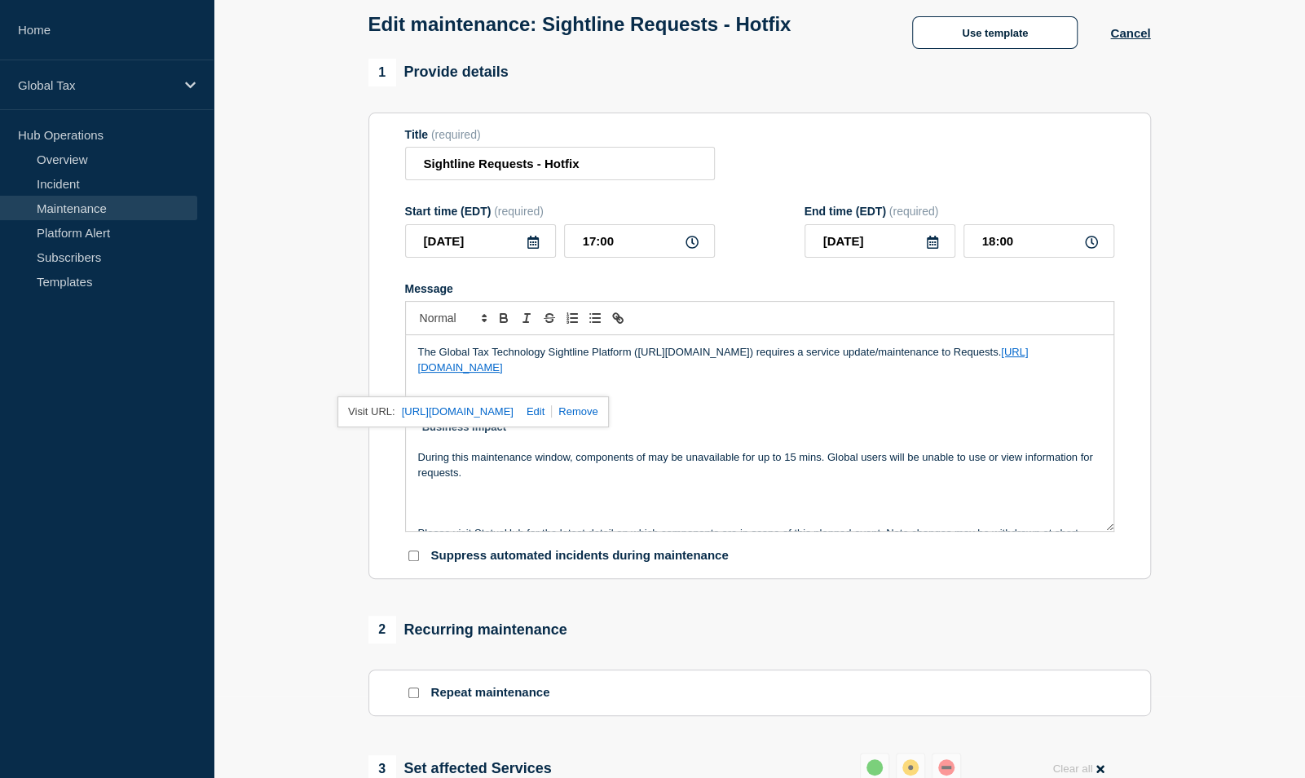
click at [570, 495] on p "Message" at bounding box center [759, 487] width 683 height 15
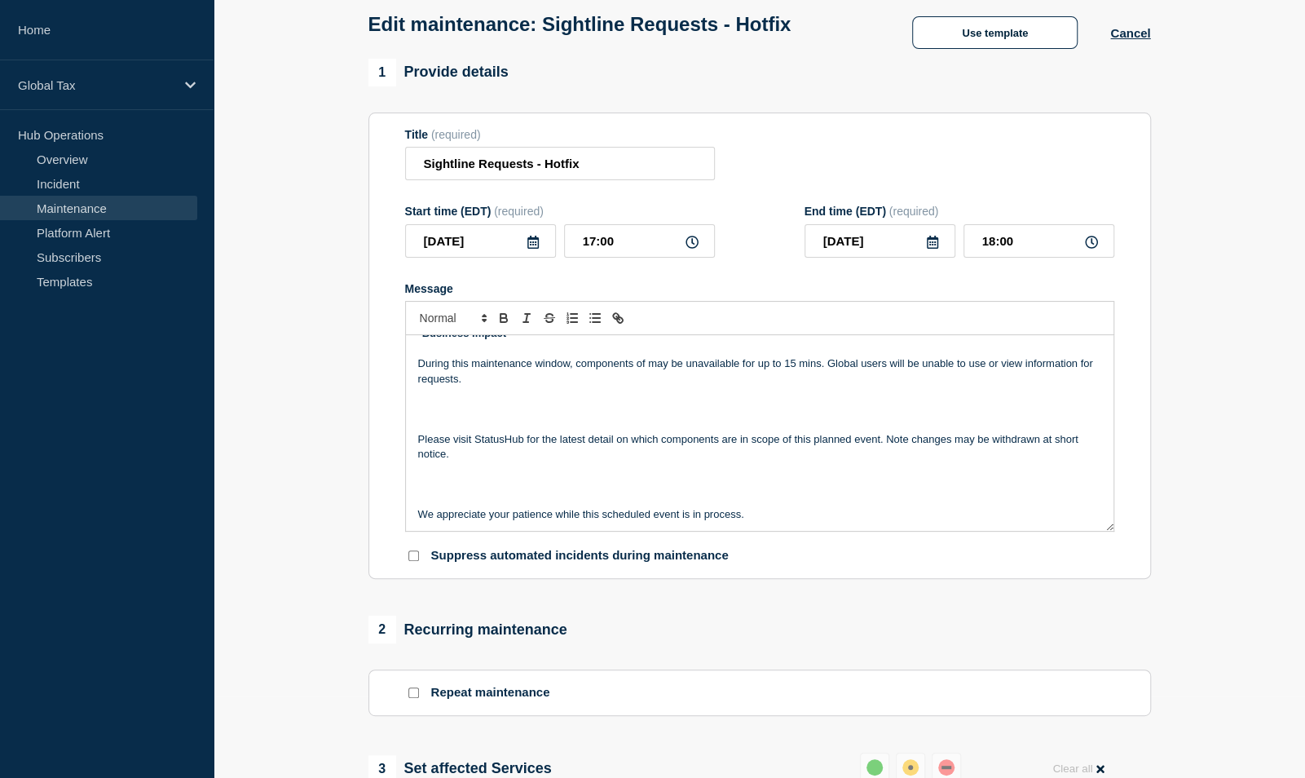
scroll to position [95, 0]
click at [424, 414] on p "Message" at bounding box center [759, 408] width 683 height 15
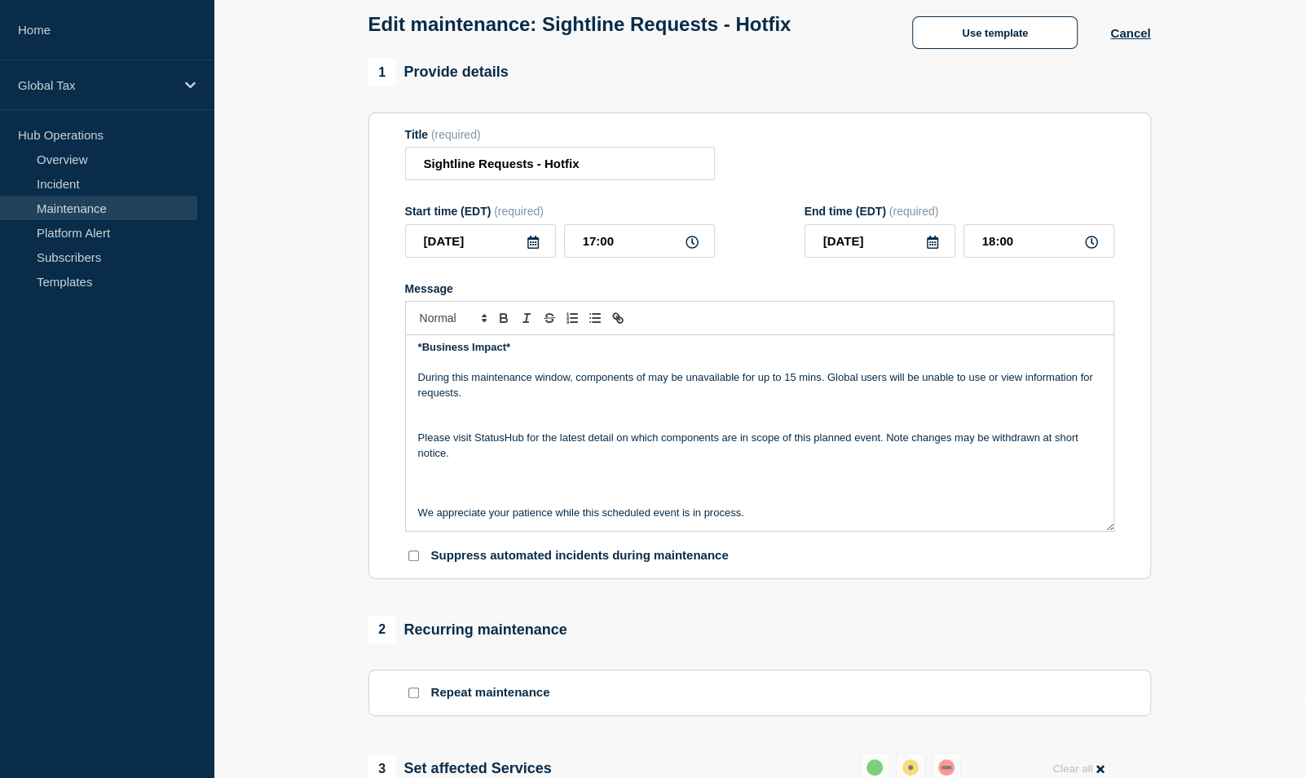
scroll to position [80, 0]
click at [421, 415] on p "Message" at bounding box center [759, 407] width 683 height 15
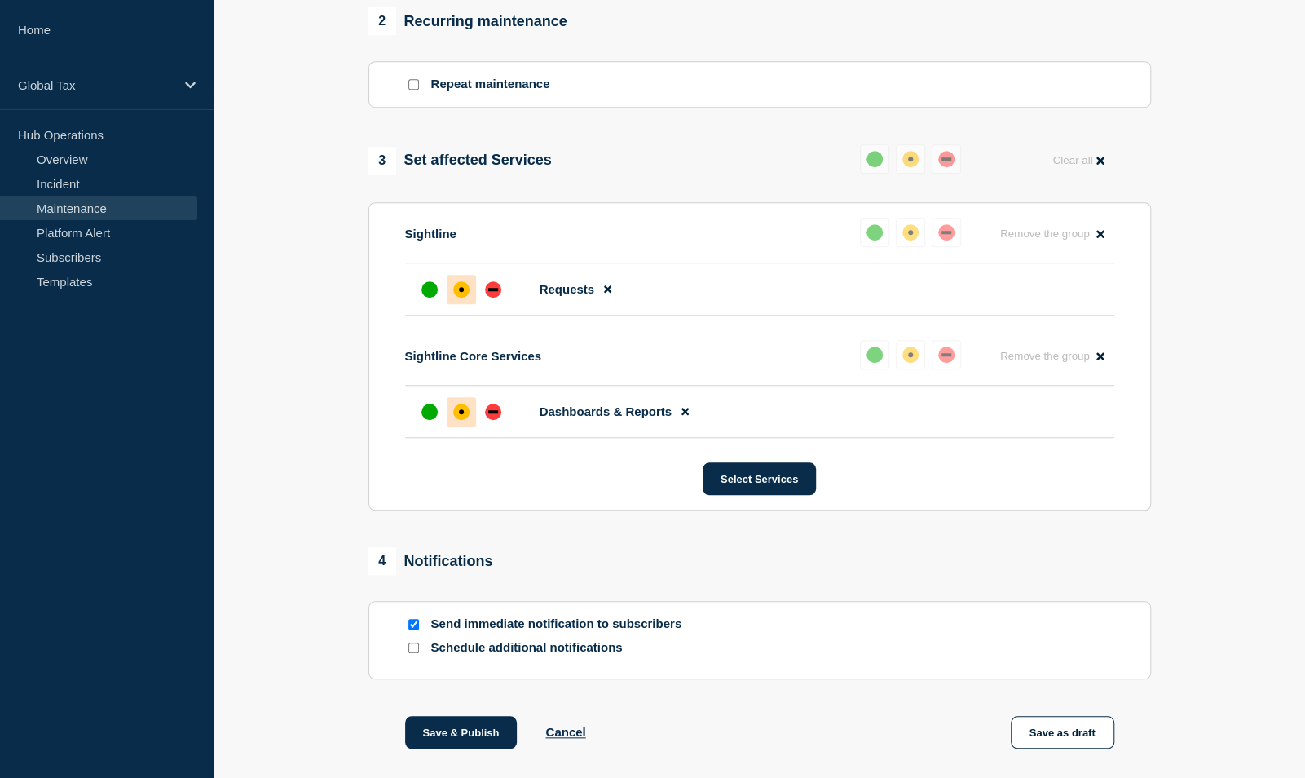
scroll to position [769, 0]
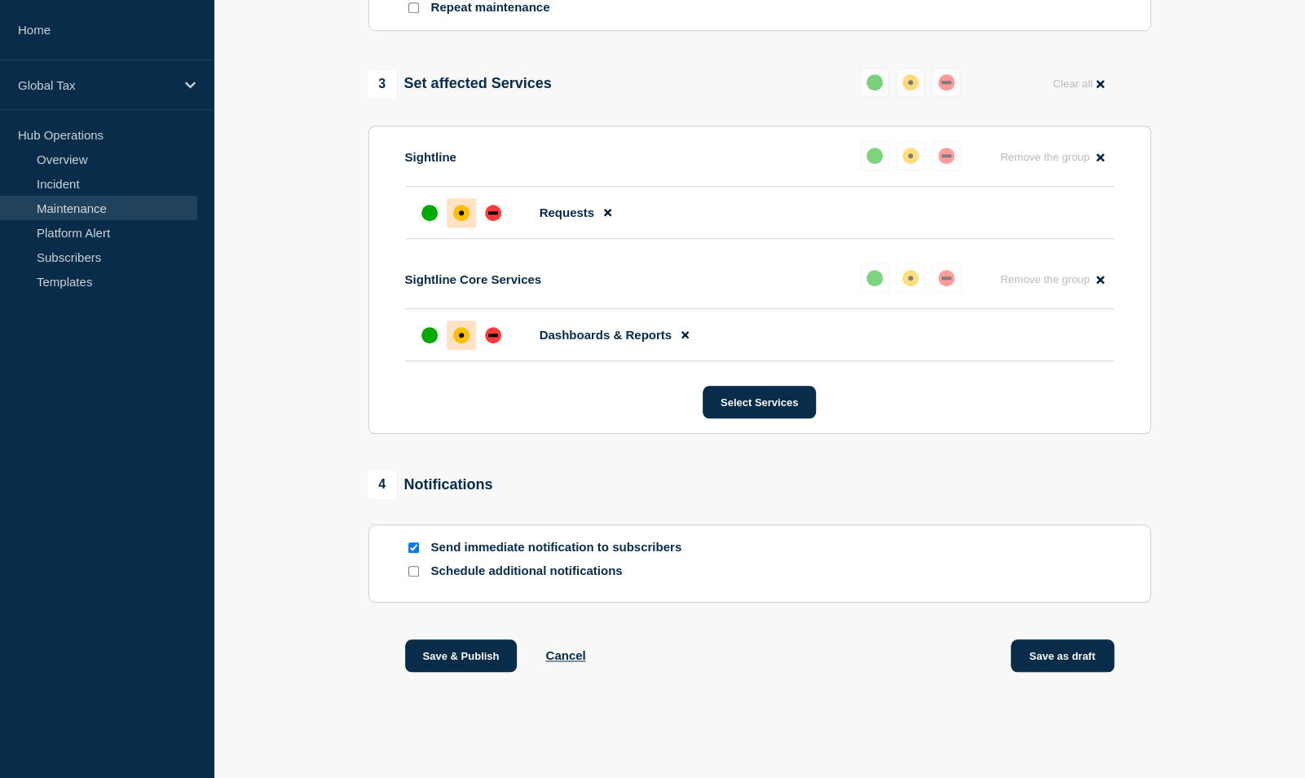
click at [1034, 643] on button "Save as draft" at bounding box center [1063, 655] width 104 height 33
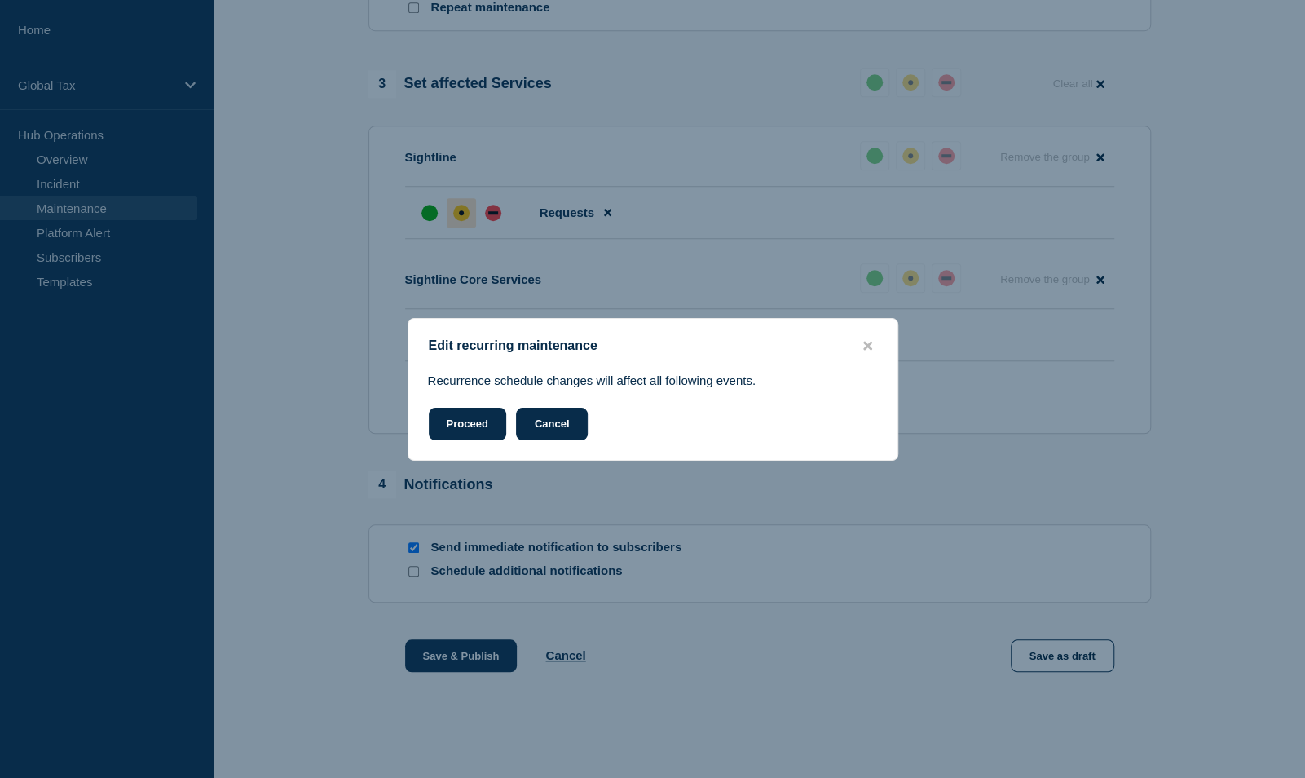
click at [547, 423] on button "Cancel" at bounding box center [552, 424] width 73 height 33
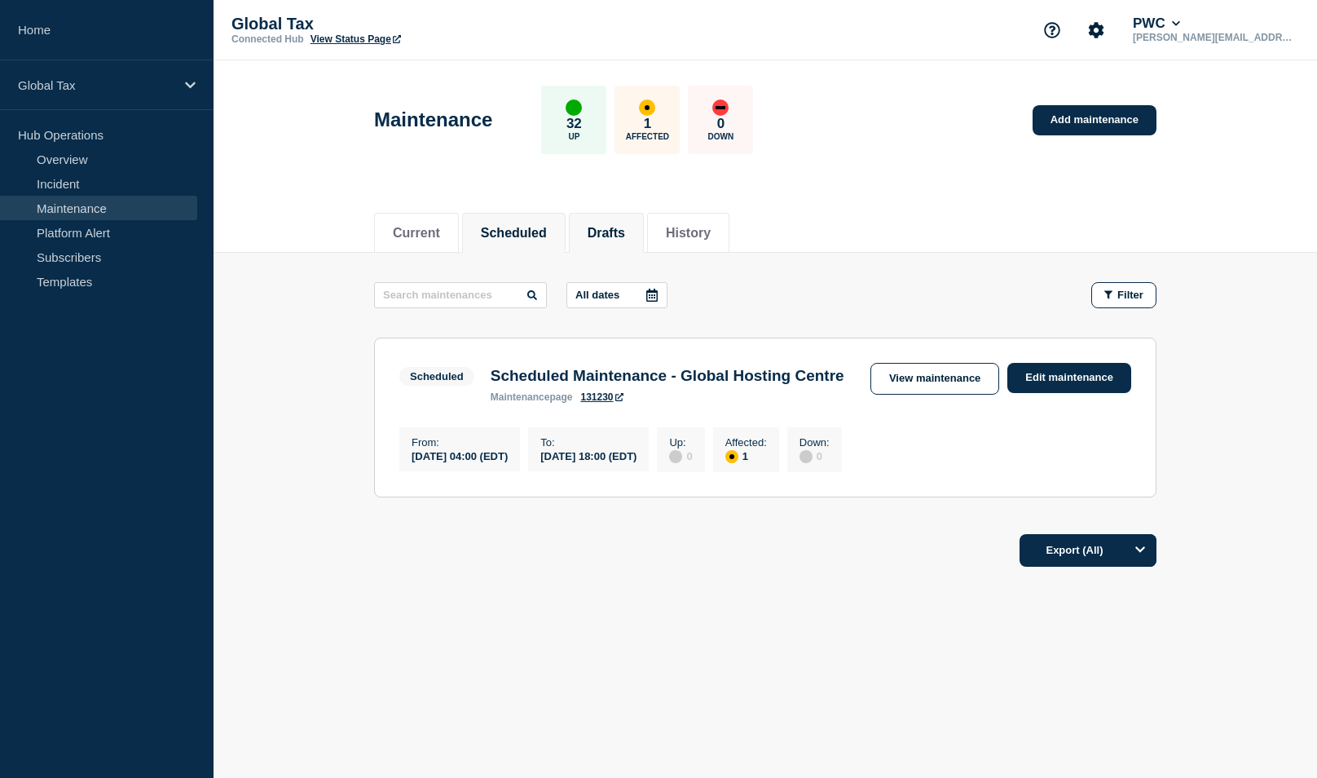
click at [625, 230] on button "Drafts" at bounding box center [606, 233] width 37 height 15
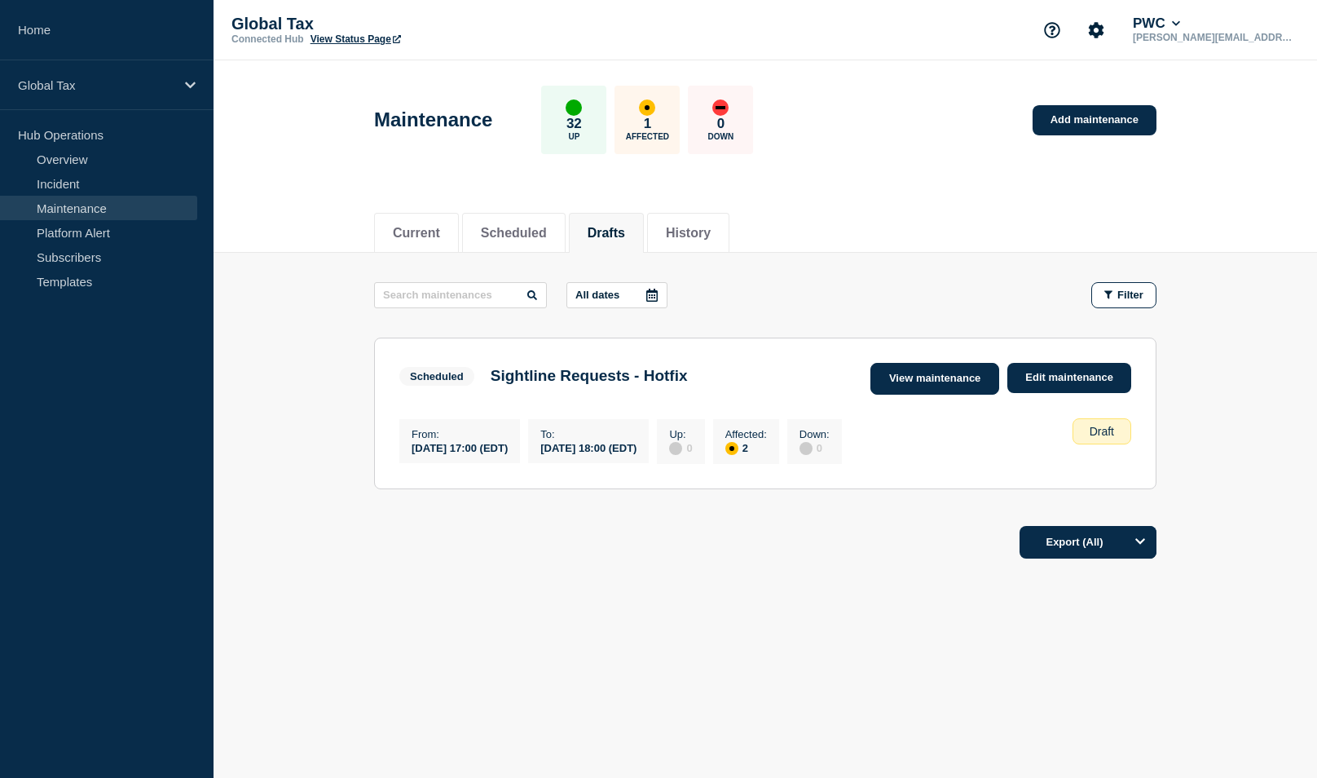
click at [926, 372] on link "View maintenance" at bounding box center [935, 379] width 129 height 32
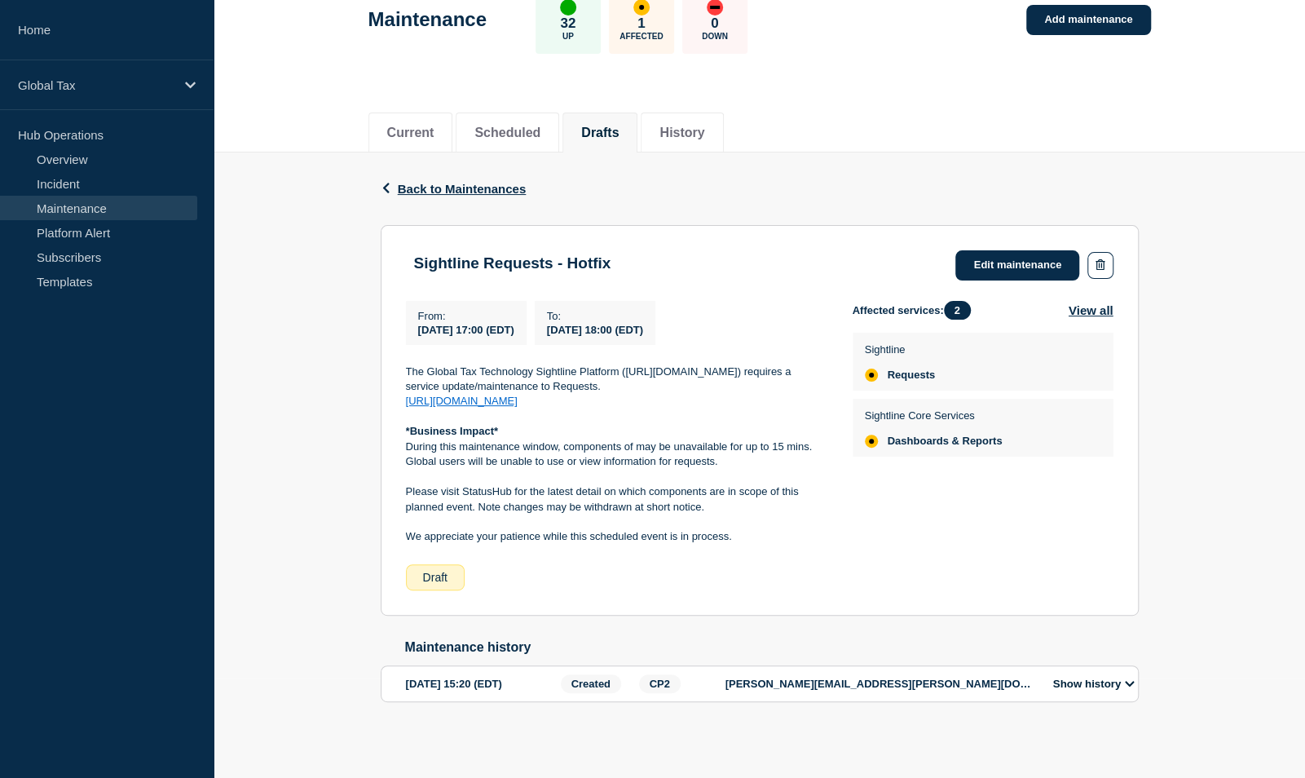
scroll to position [104, 0]
click at [455, 182] on span "Back to Maintenances" at bounding box center [462, 189] width 129 height 14
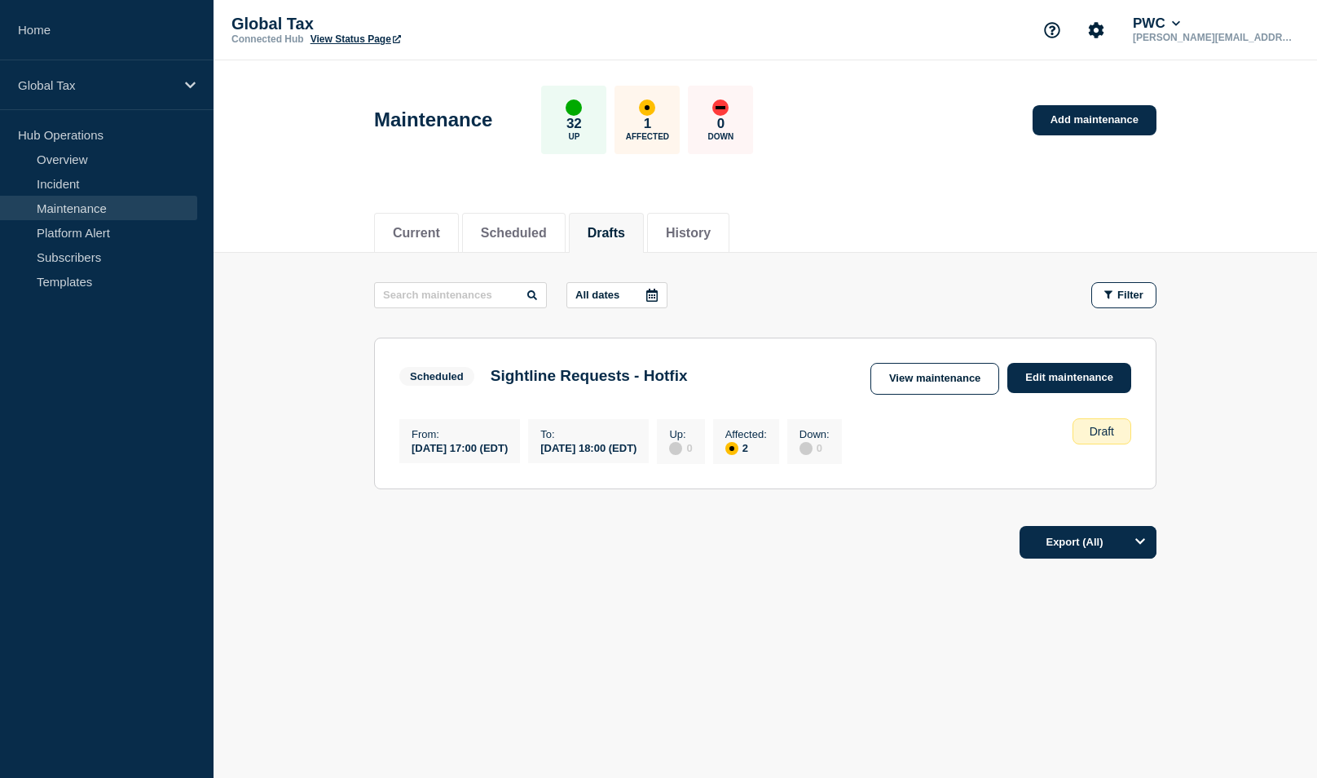
click at [608, 226] on button "Drafts" at bounding box center [606, 233] width 37 height 15
click at [547, 226] on button "Scheduled" at bounding box center [514, 233] width 66 height 15
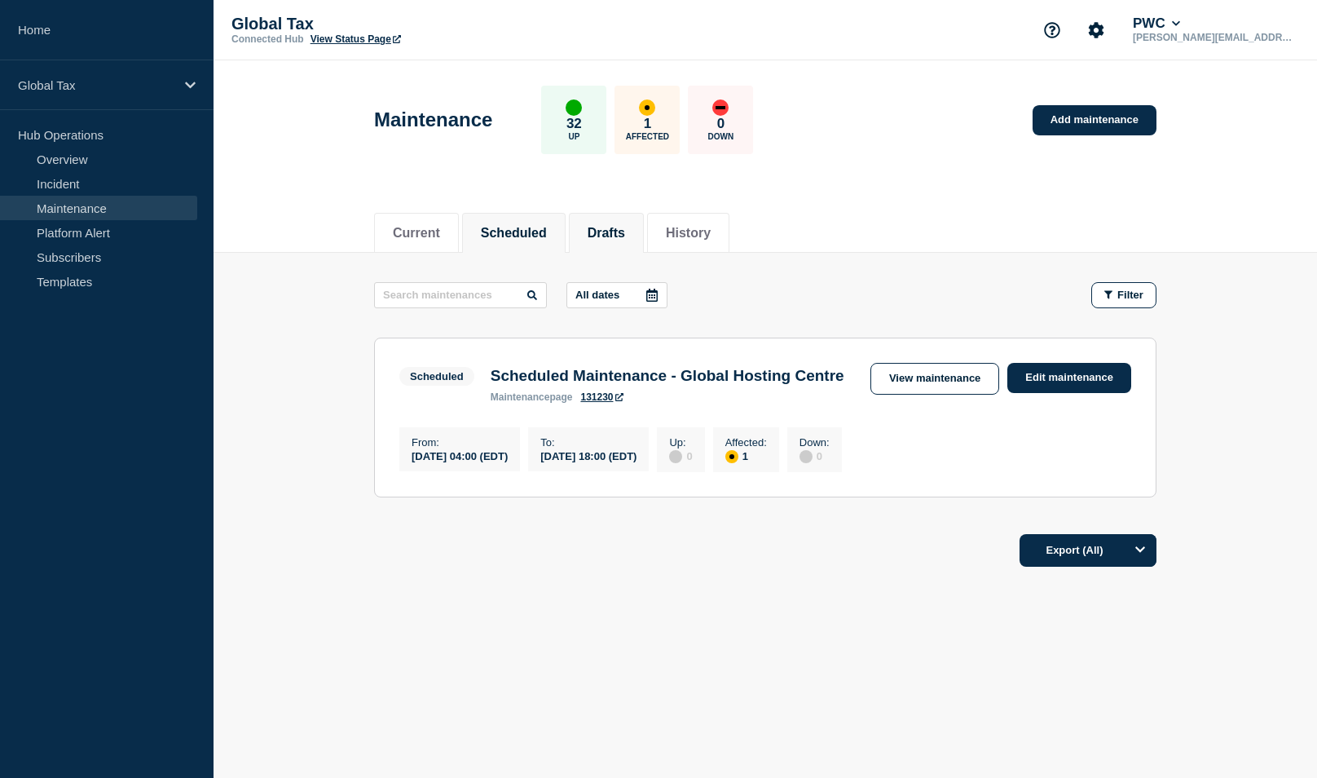
click at [597, 227] on li "Drafts" at bounding box center [606, 233] width 75 height 40
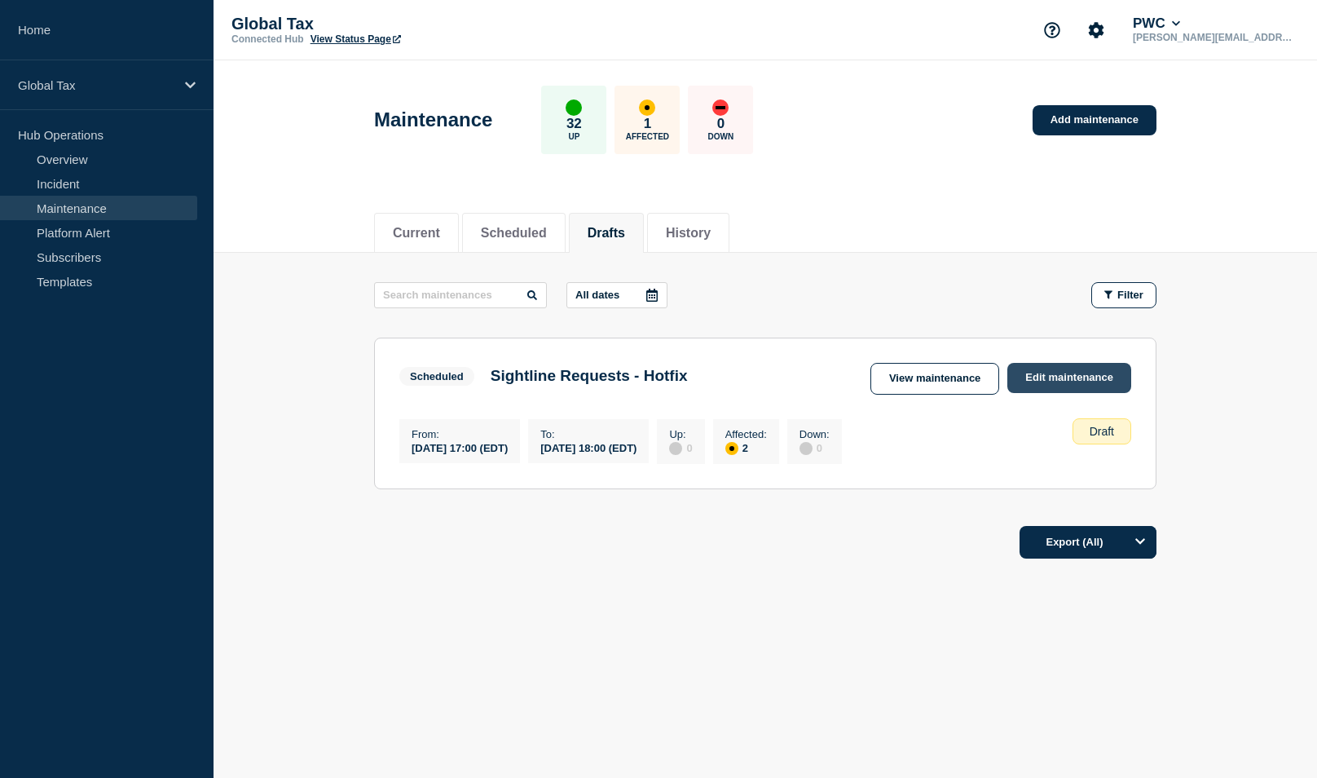
click at [1102, 381] on link "Edit maintenance" at bounding box center [1069, 378] width 124 height 30
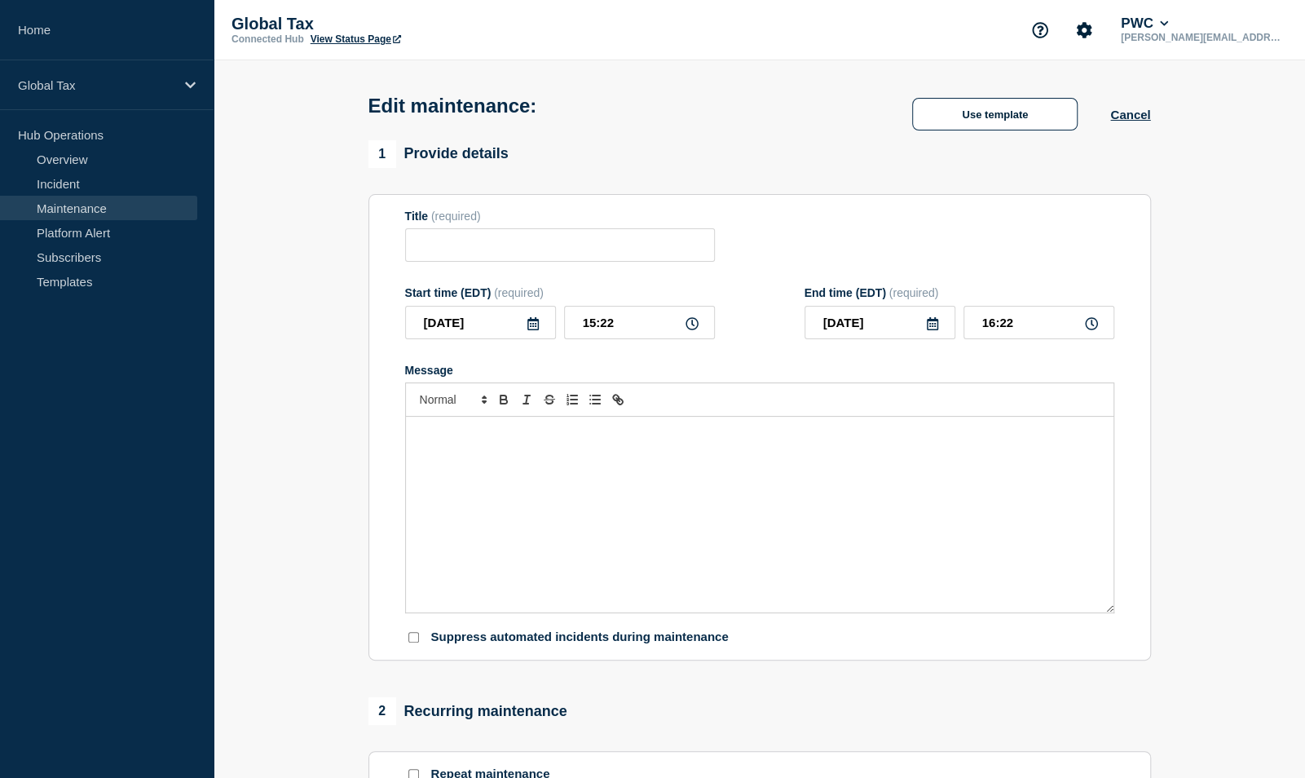
type input "Sightline Requests - Hotfix"
type input "17:00"
type input "18:00"
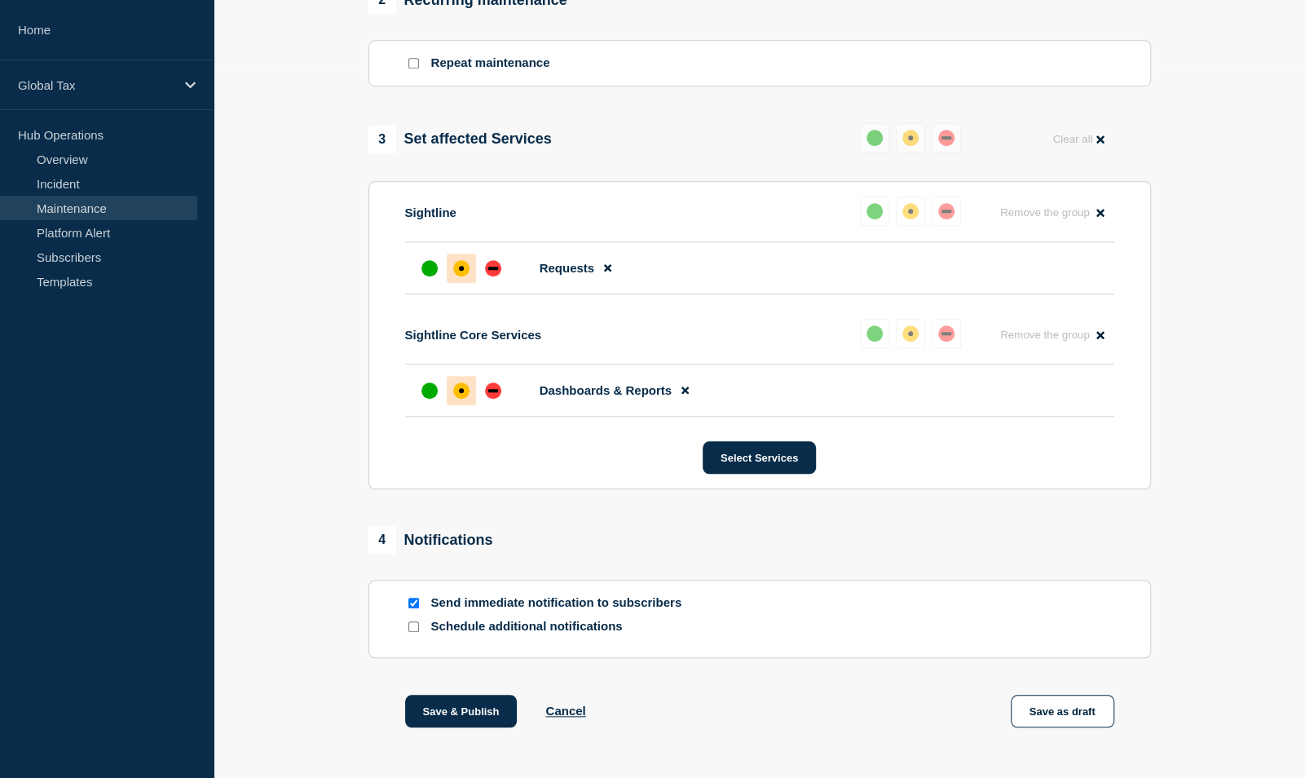
scroll to position [769, 0]
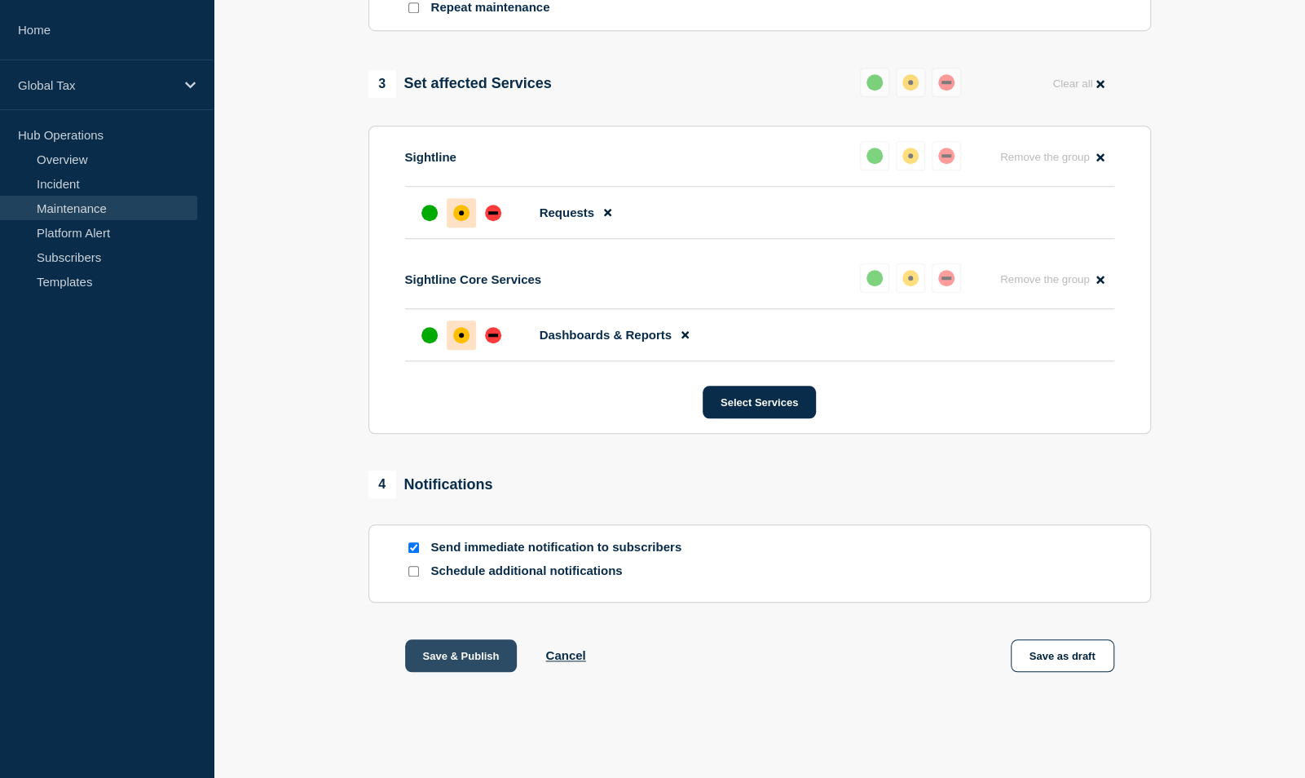
click at [491, 655] on button "Save & Publish" at bounding box center [461, 655] width 112 height 33
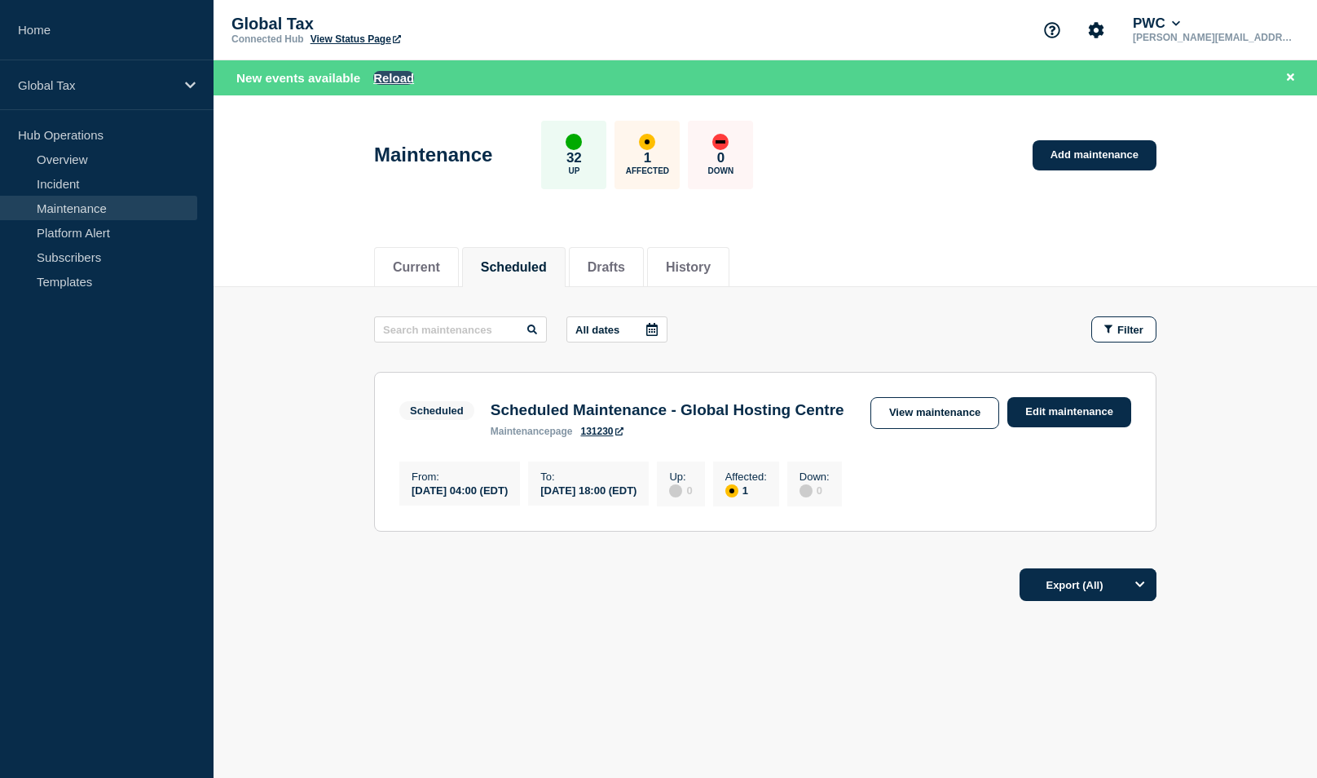
click at [401, 76] on button "Reload" at bounding box center [393, 78] width 41 height 14
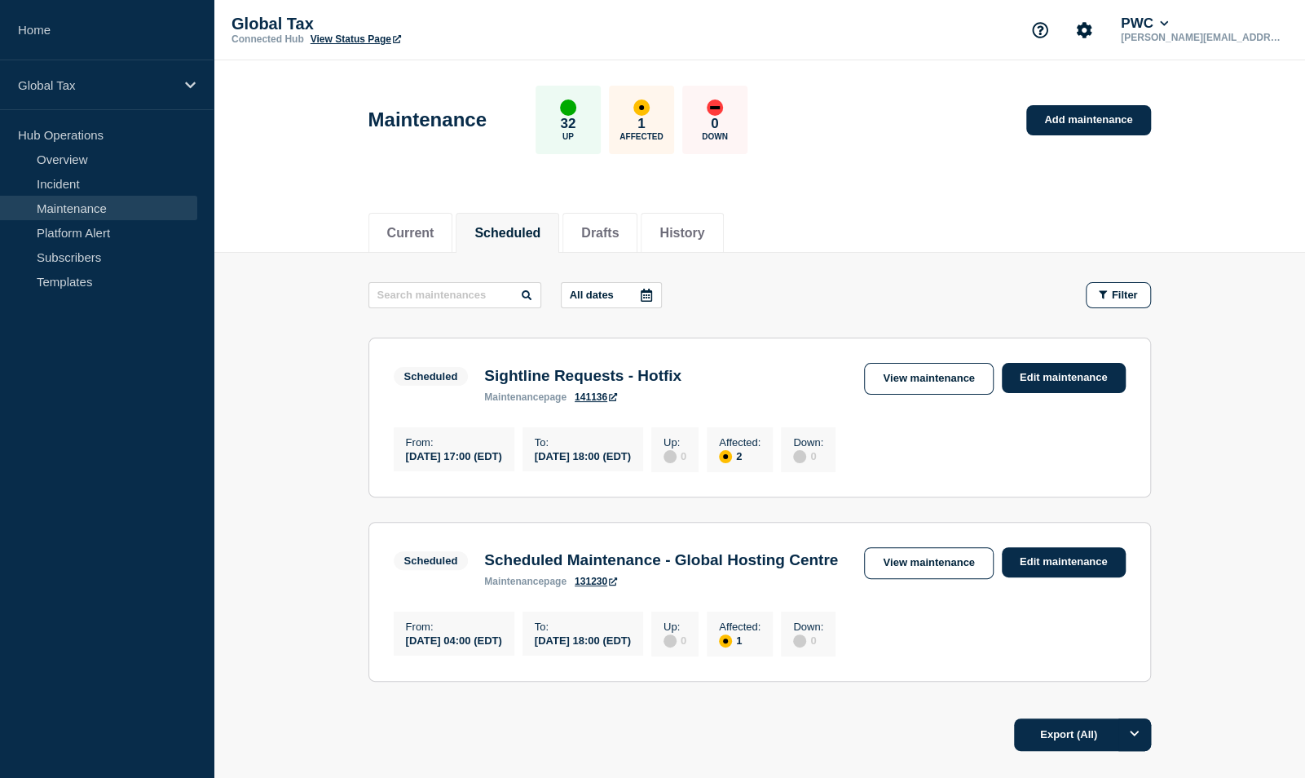
click at [160, 450] on aside "Home Global Tax Hub Operations Overview Incident Maintenance Platform Alert Sub…" at bounding box center [107, 389] width 214 height 778
